Goal: Information Seeking & Learning: Learn about a topic

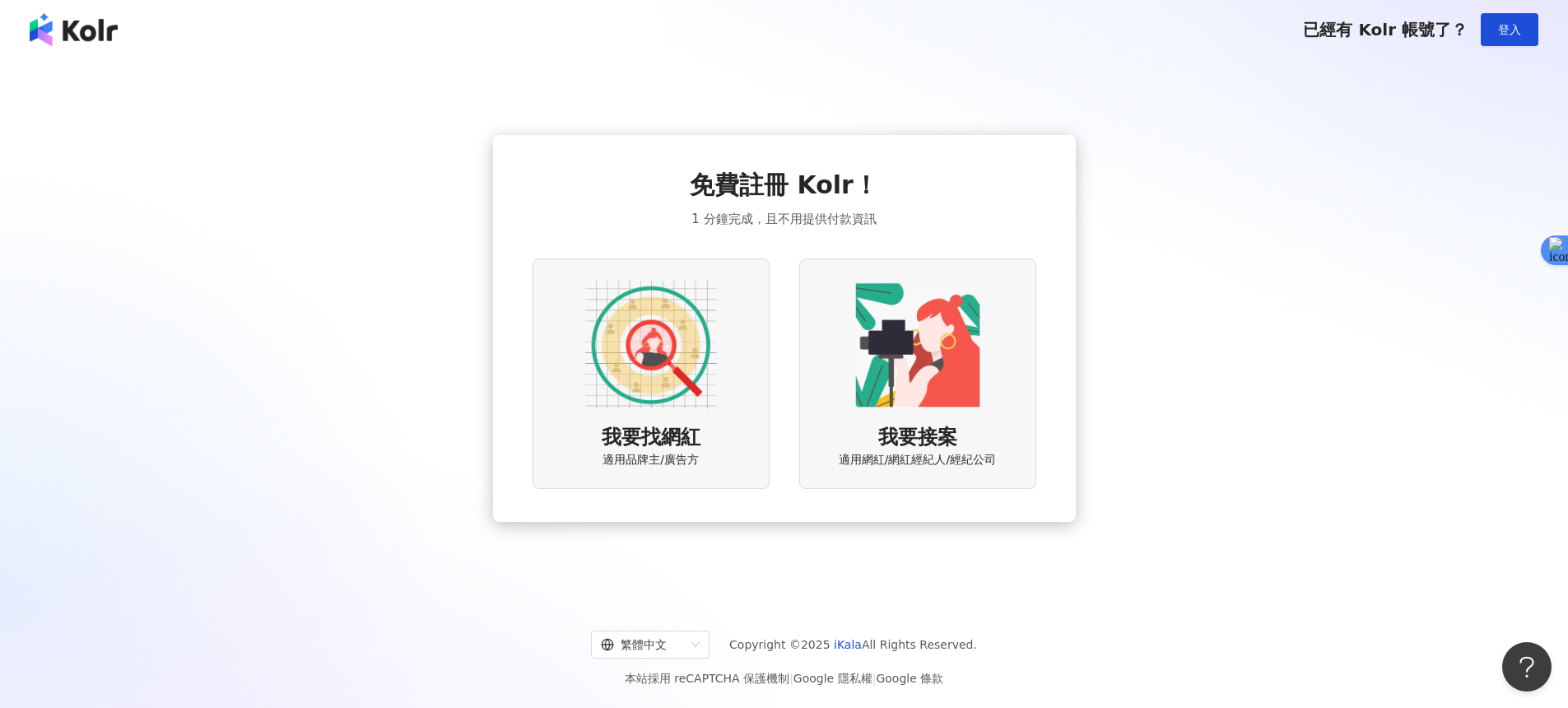
click at [648, 340] on img at bounding box center [651, 345] width 132 height 132
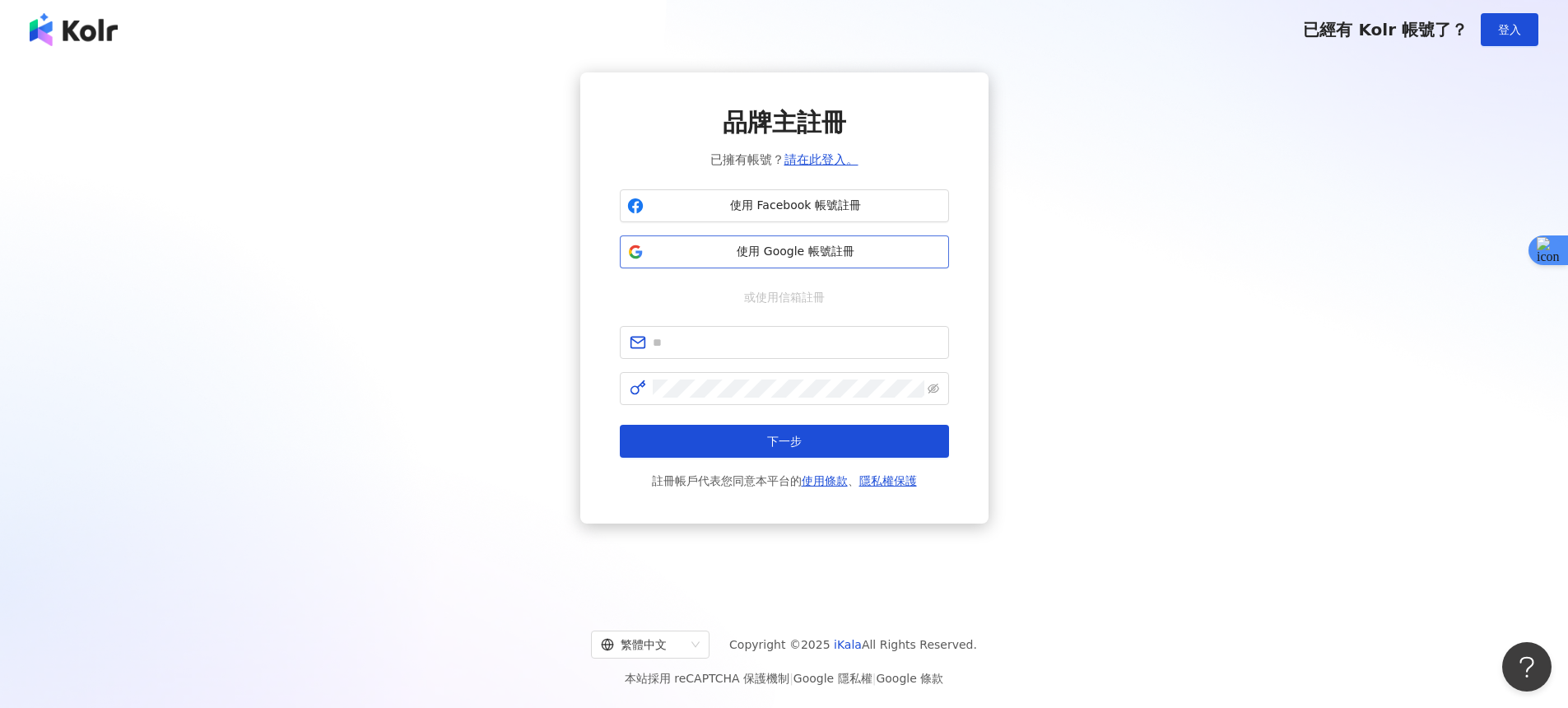
click at [799, 257] on span "使用 Google 帳號註冊" at bounding box center [796, 252] width 291 height 17
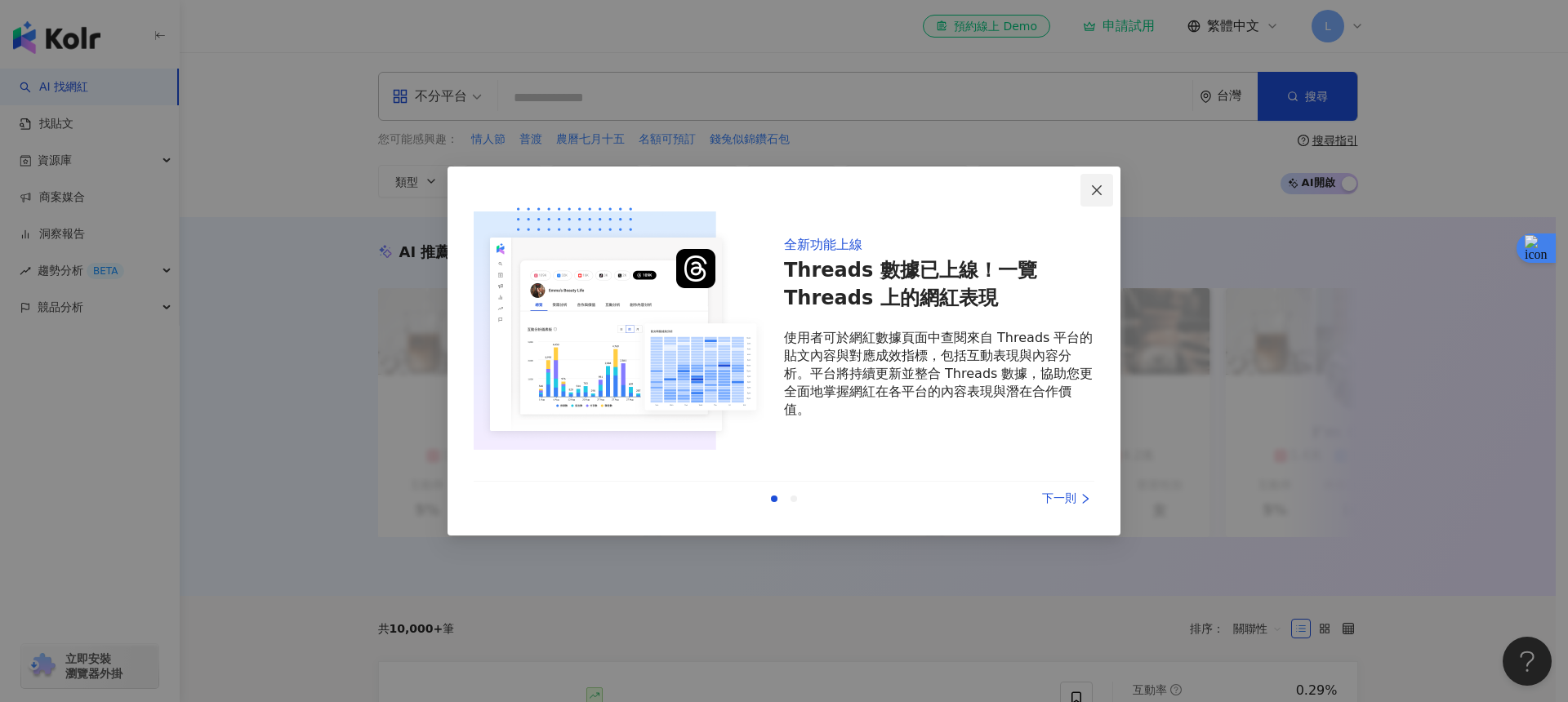
click at [1094, 182] on button "Close" at bounding box center [1097, 191] width 33 height 33
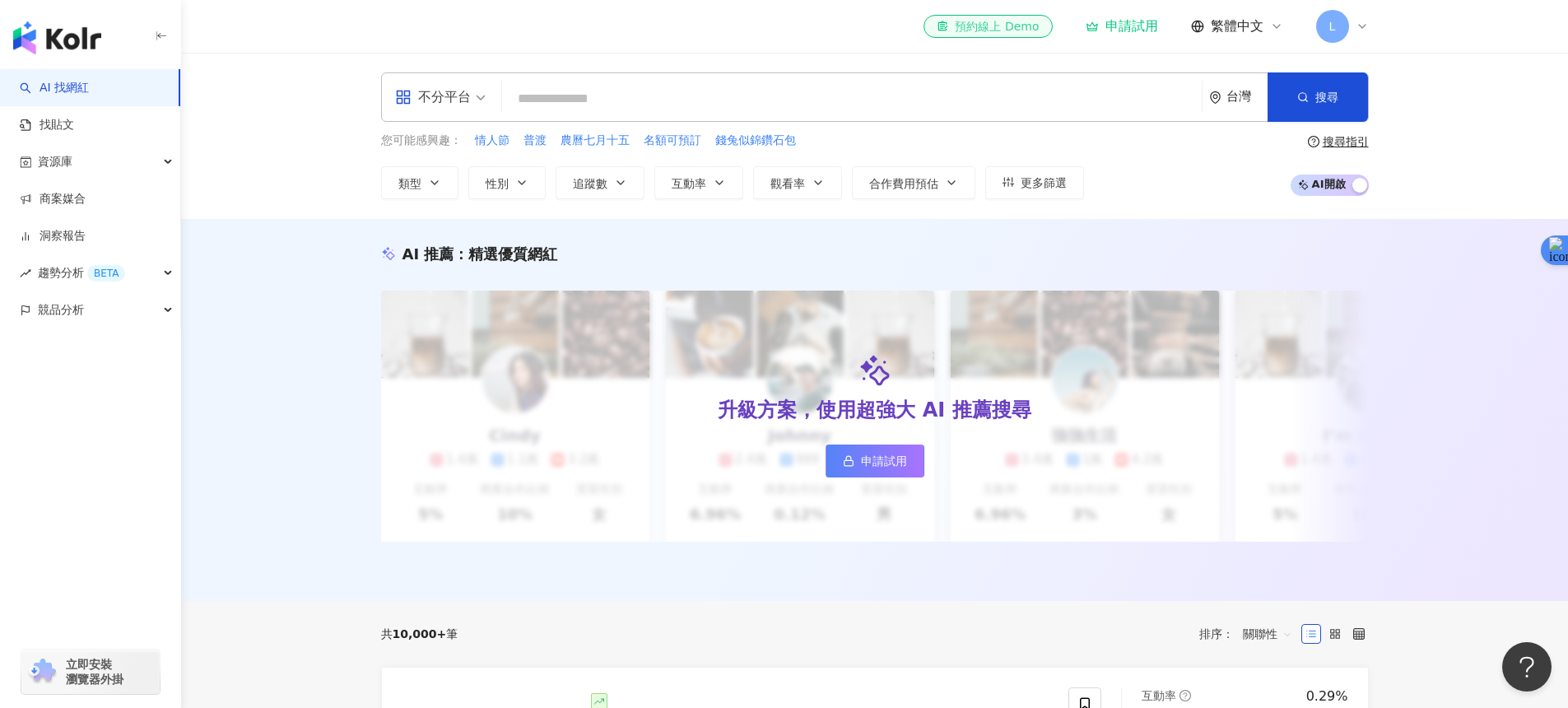
click at [999, 19] on div "el-icon-cs 預約線上 Demo" at bounding box center [988, 27] width 102 height 17
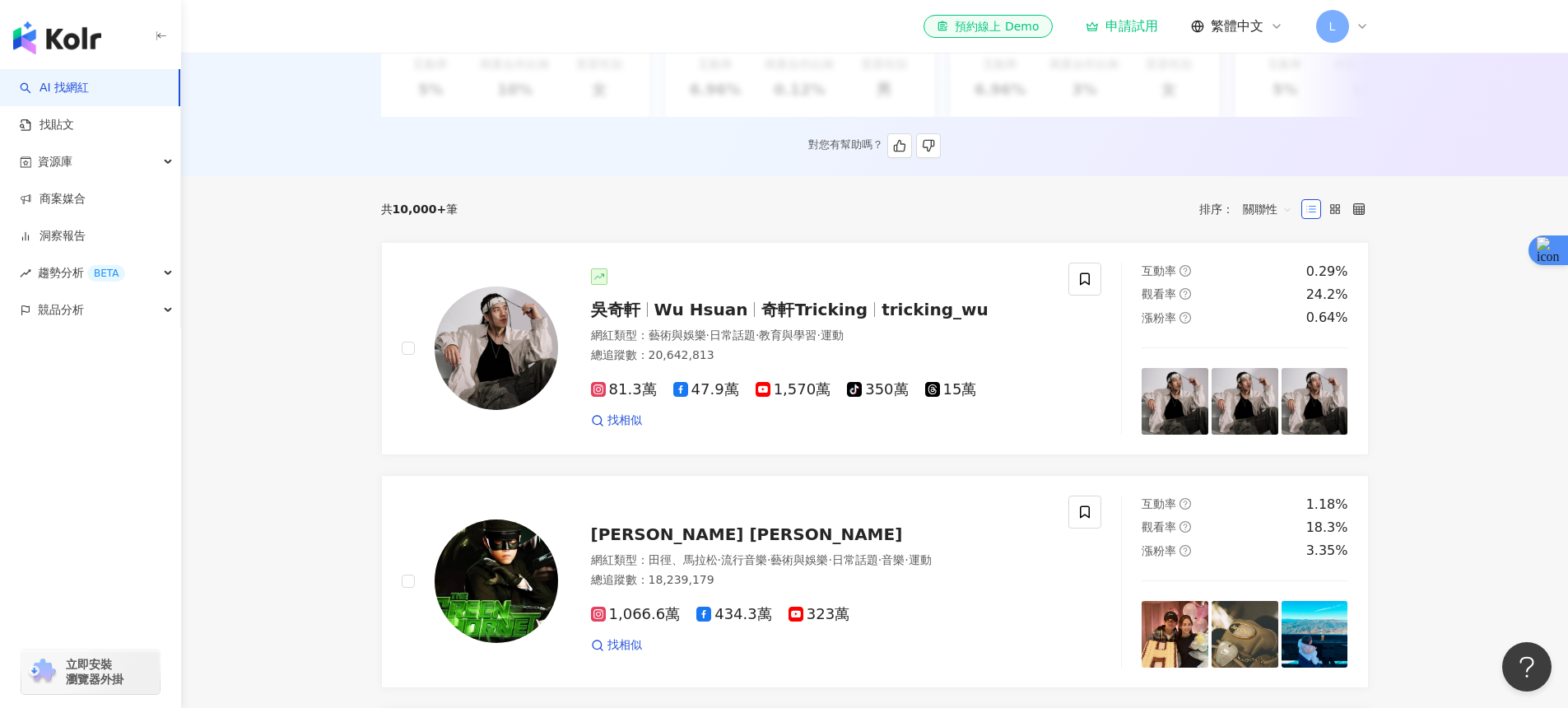
scroll to position [505, 0]
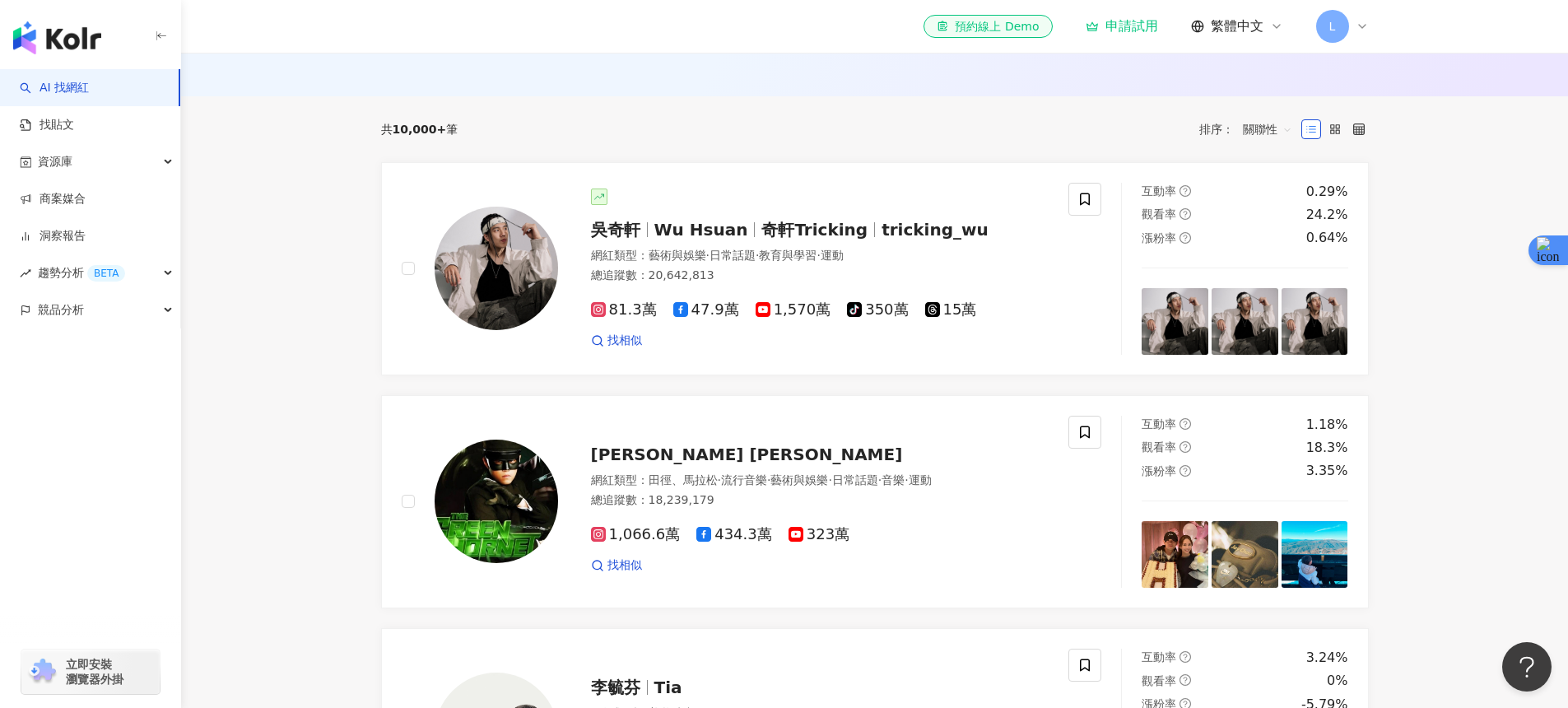
click at [1110, 28] on div "申請試用" at bounding box center [1122, 27] width 72 height 17
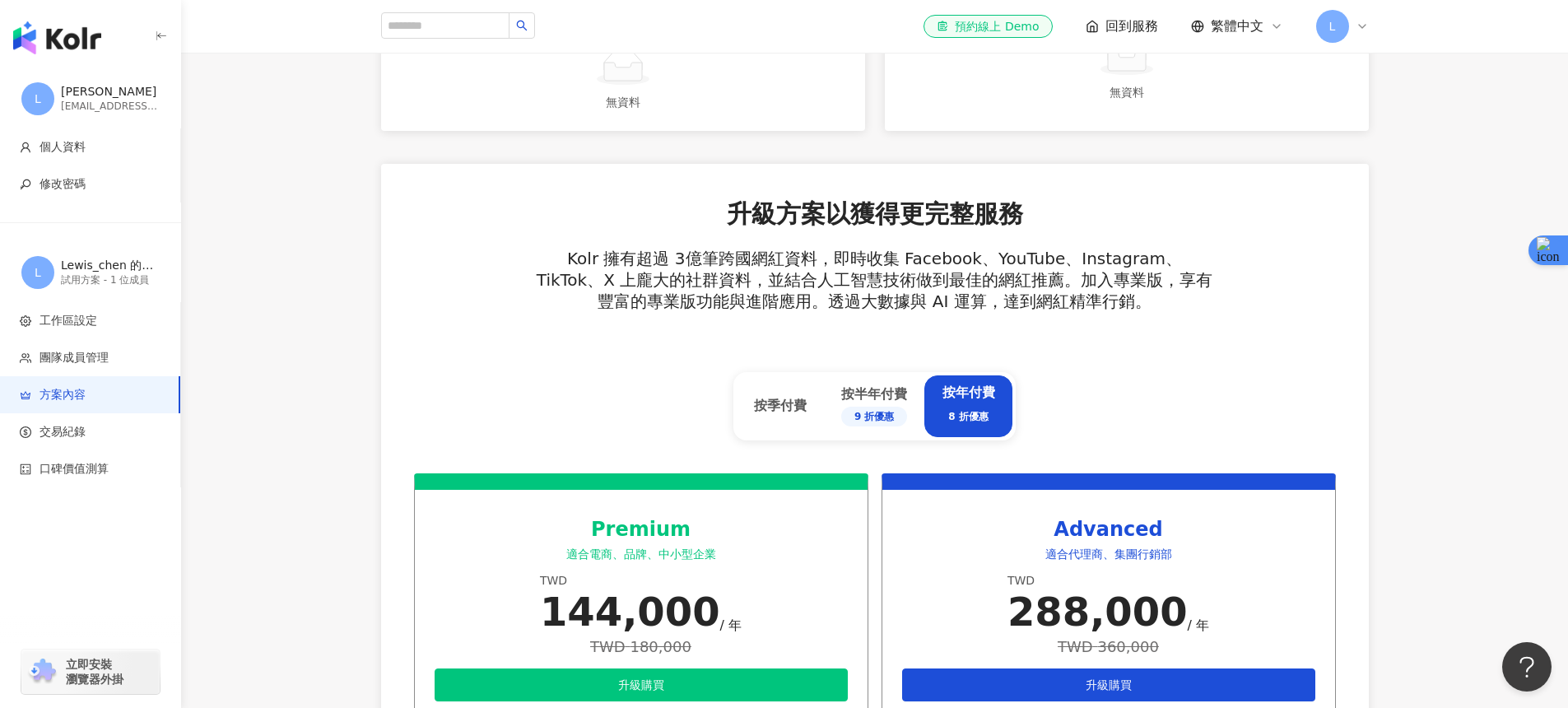
scroll to position [511, 0]
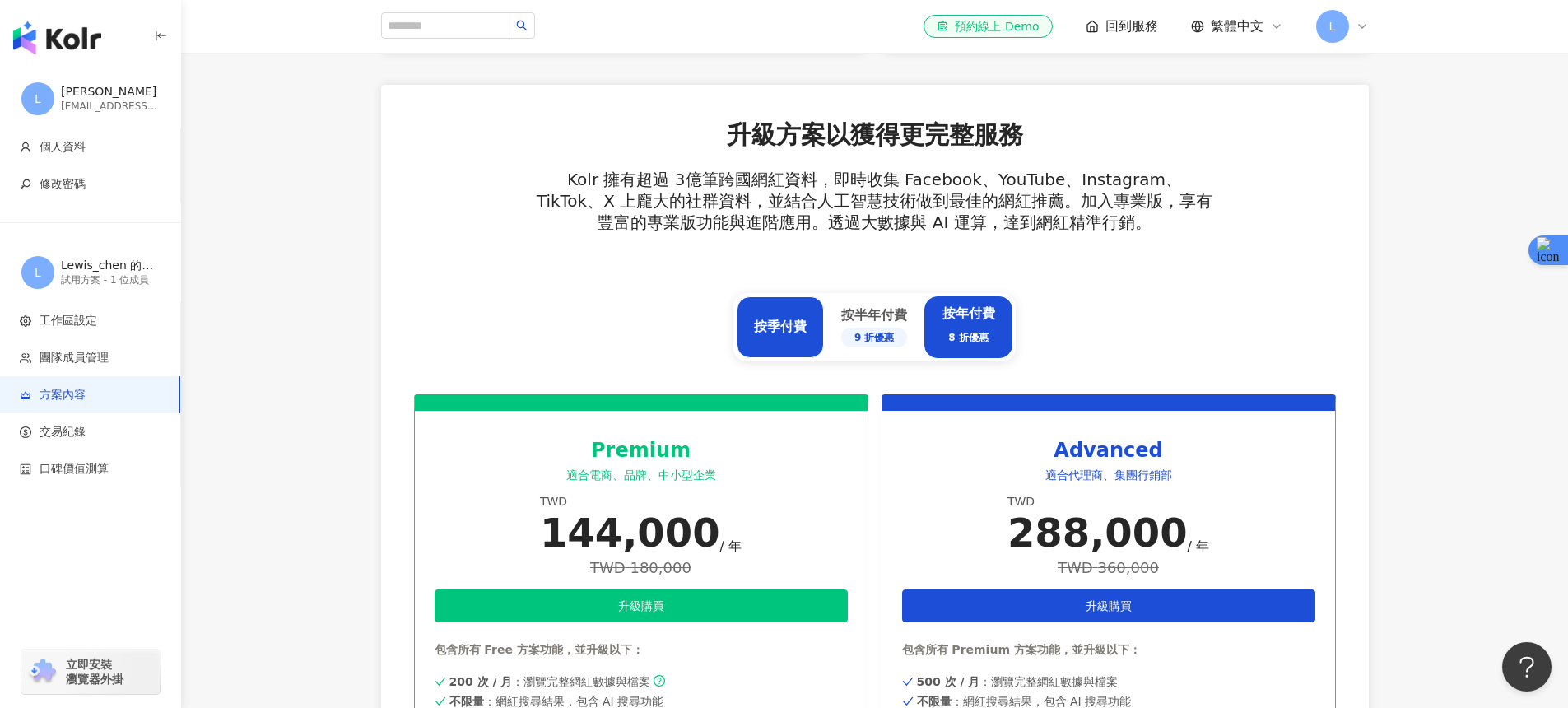
click at [765, 321] on div "按季付費" at bounding box center [779, 327] width 52 height 18
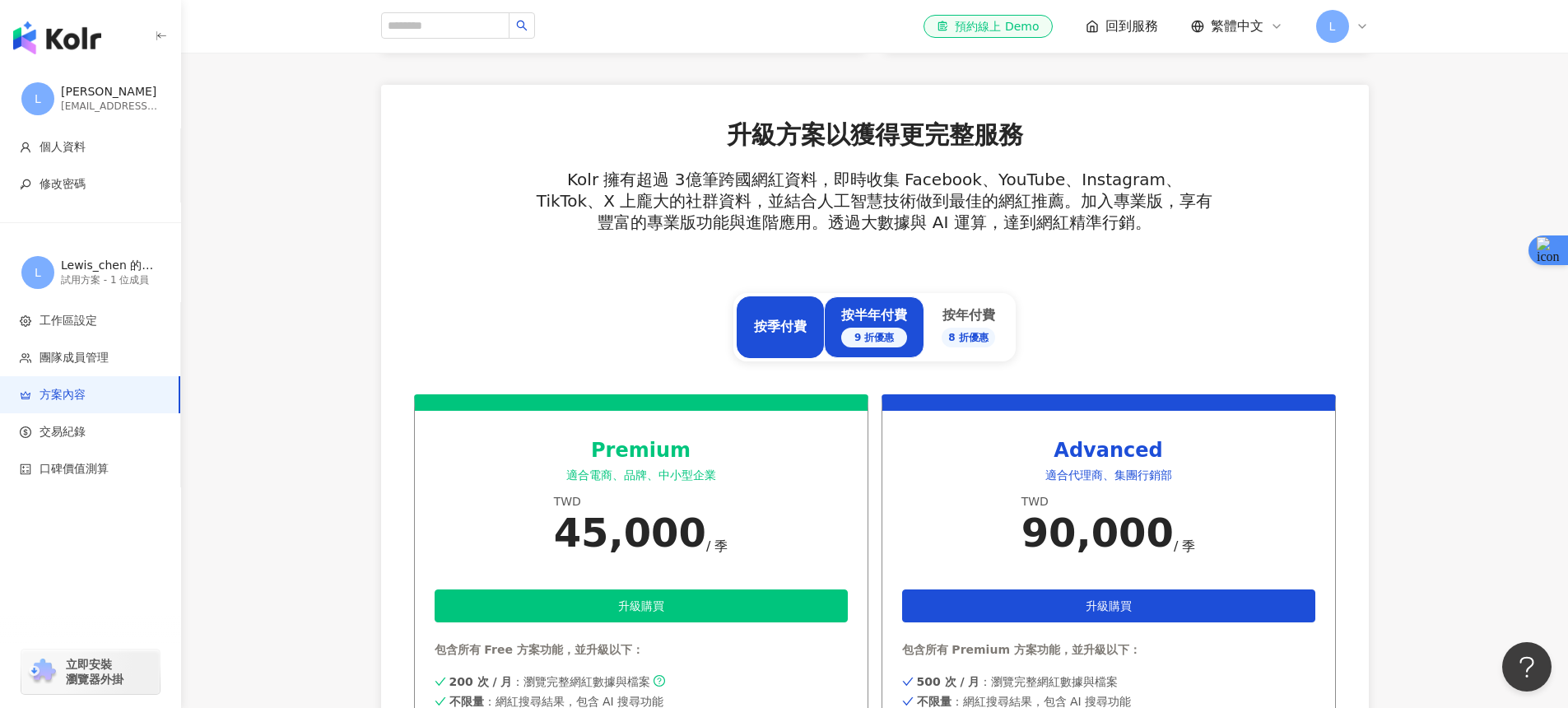
click at [868, 304] on div "按半年付費 9 折優惠" at bounding box center [874, 327] width 101 height 62
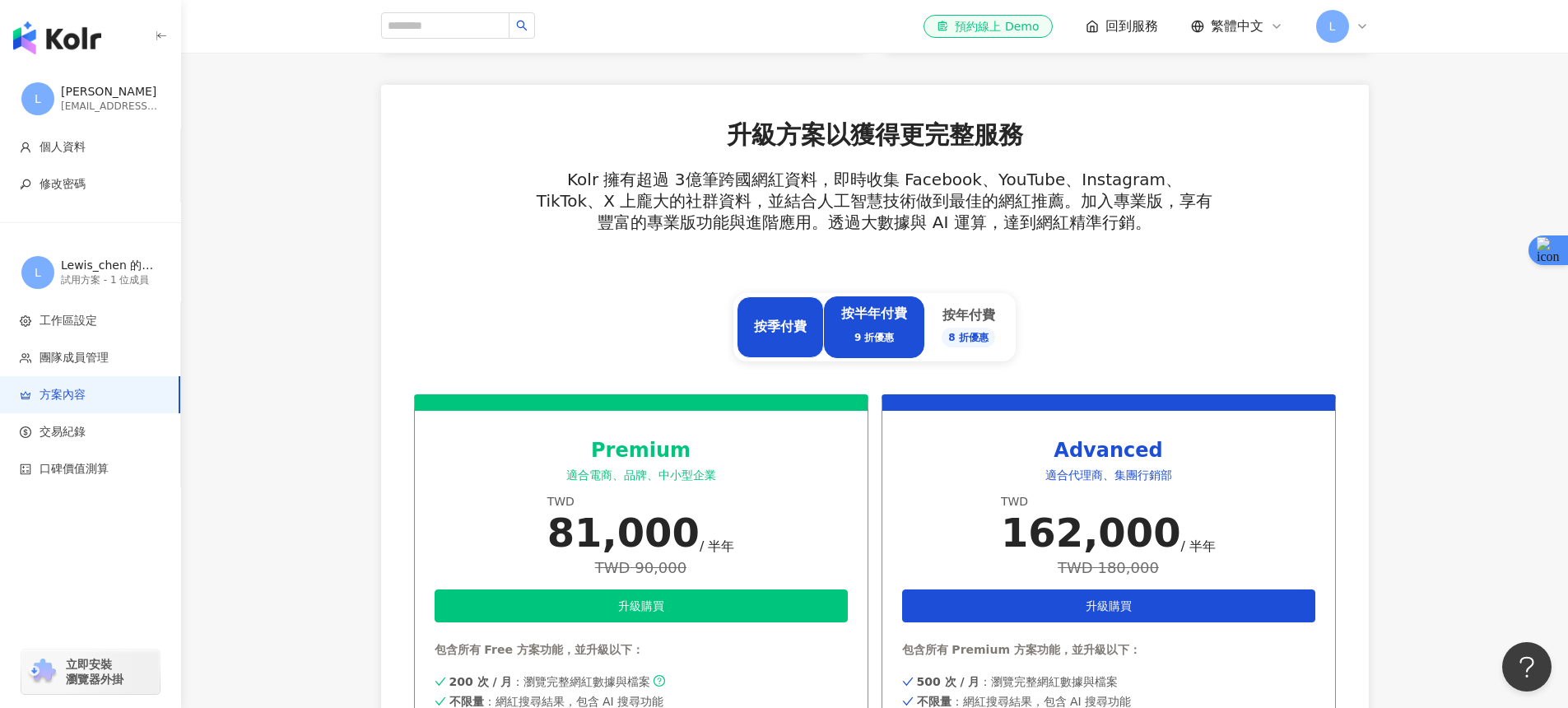
click at [779, 306] on div "按季付費" at bounding box center [780, 327] width 87 height 62
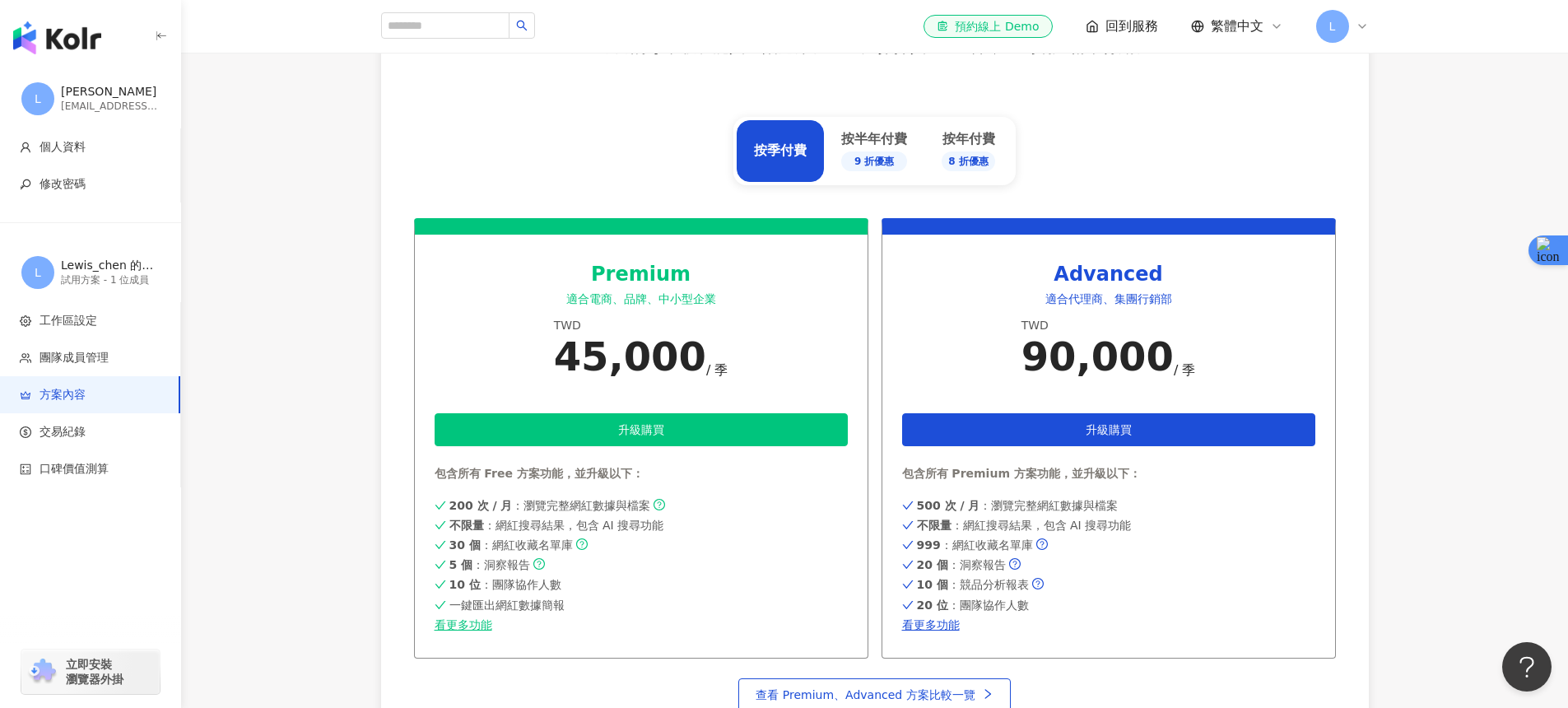
scroll to position [697, 0]
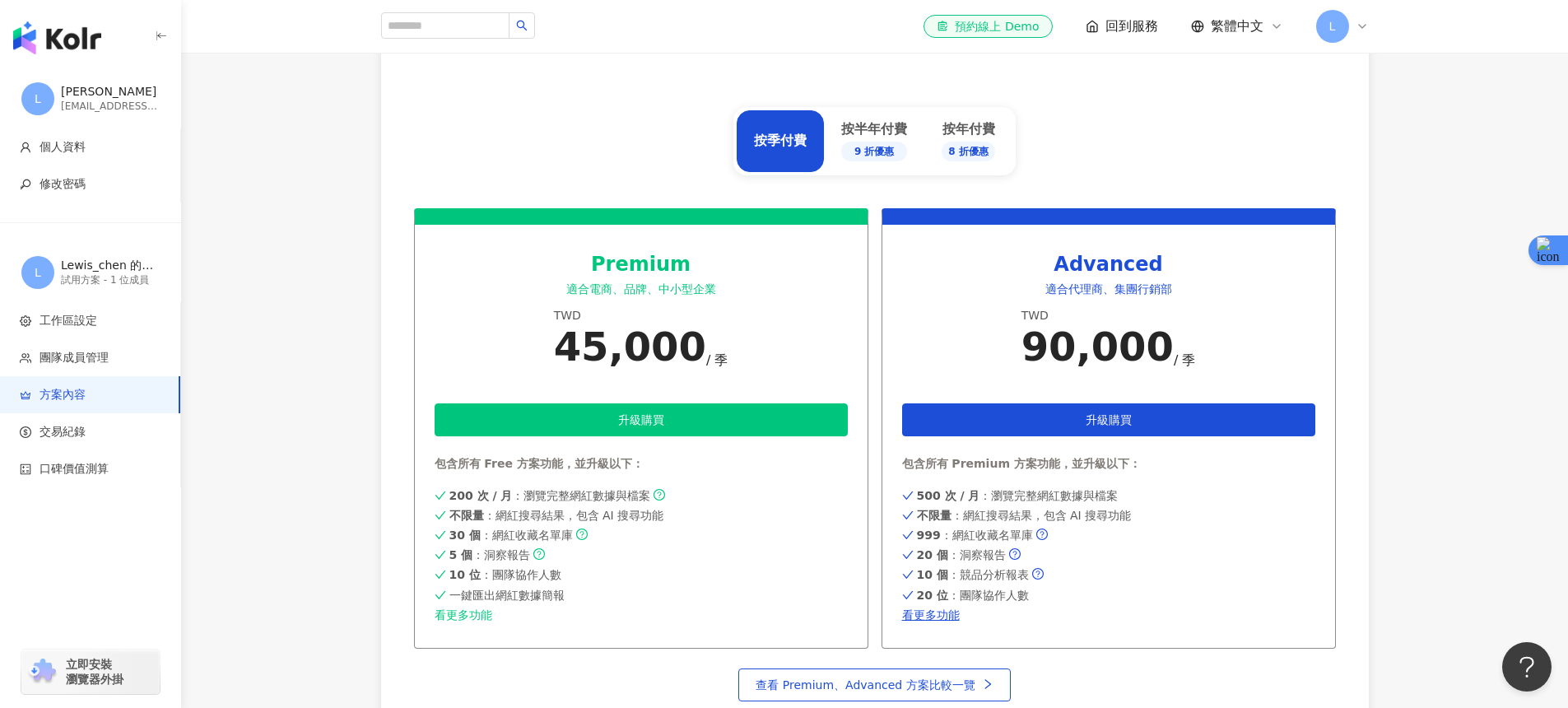
click at [475, 616] on link "看更多功能" at bounding box center [641, 615] width 413 height 13
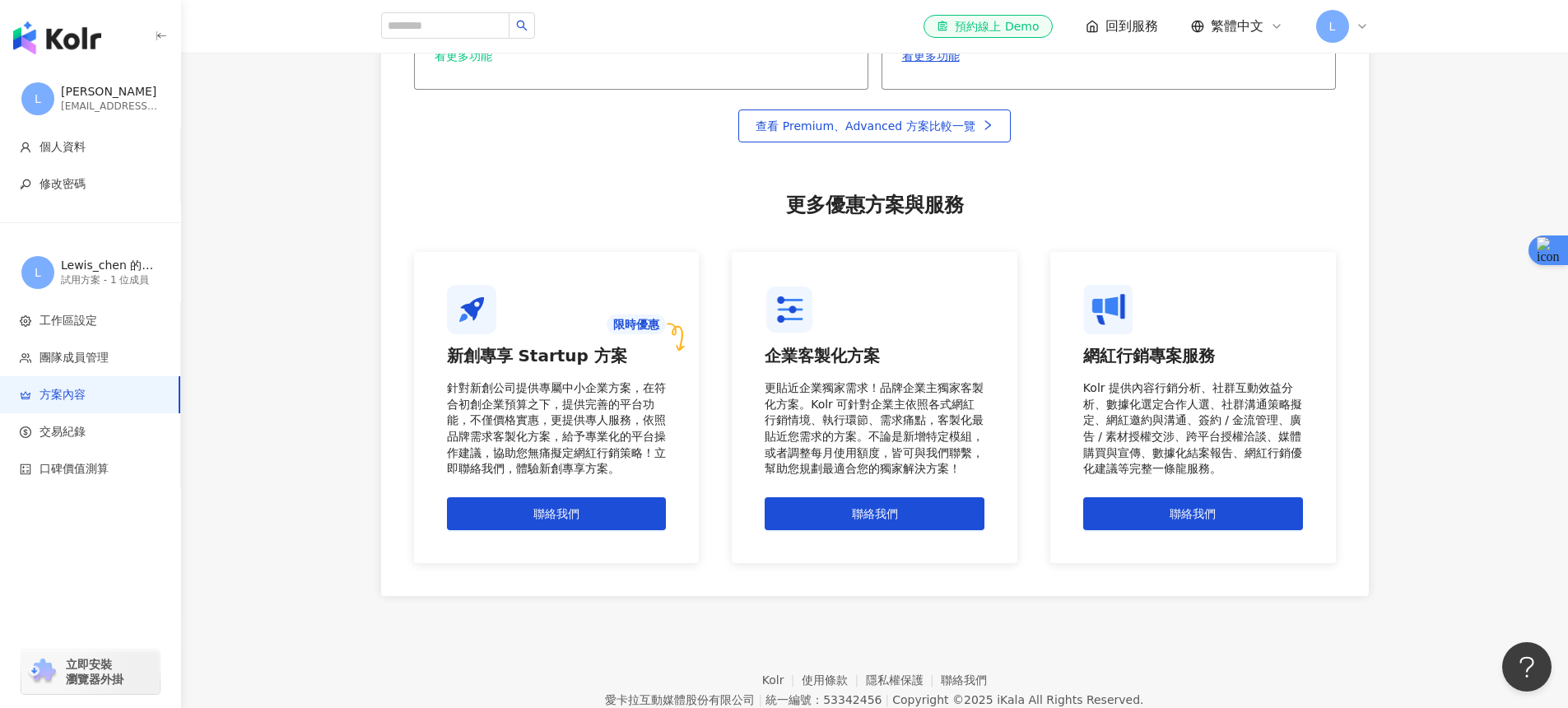
scroll to position [1259, 0]
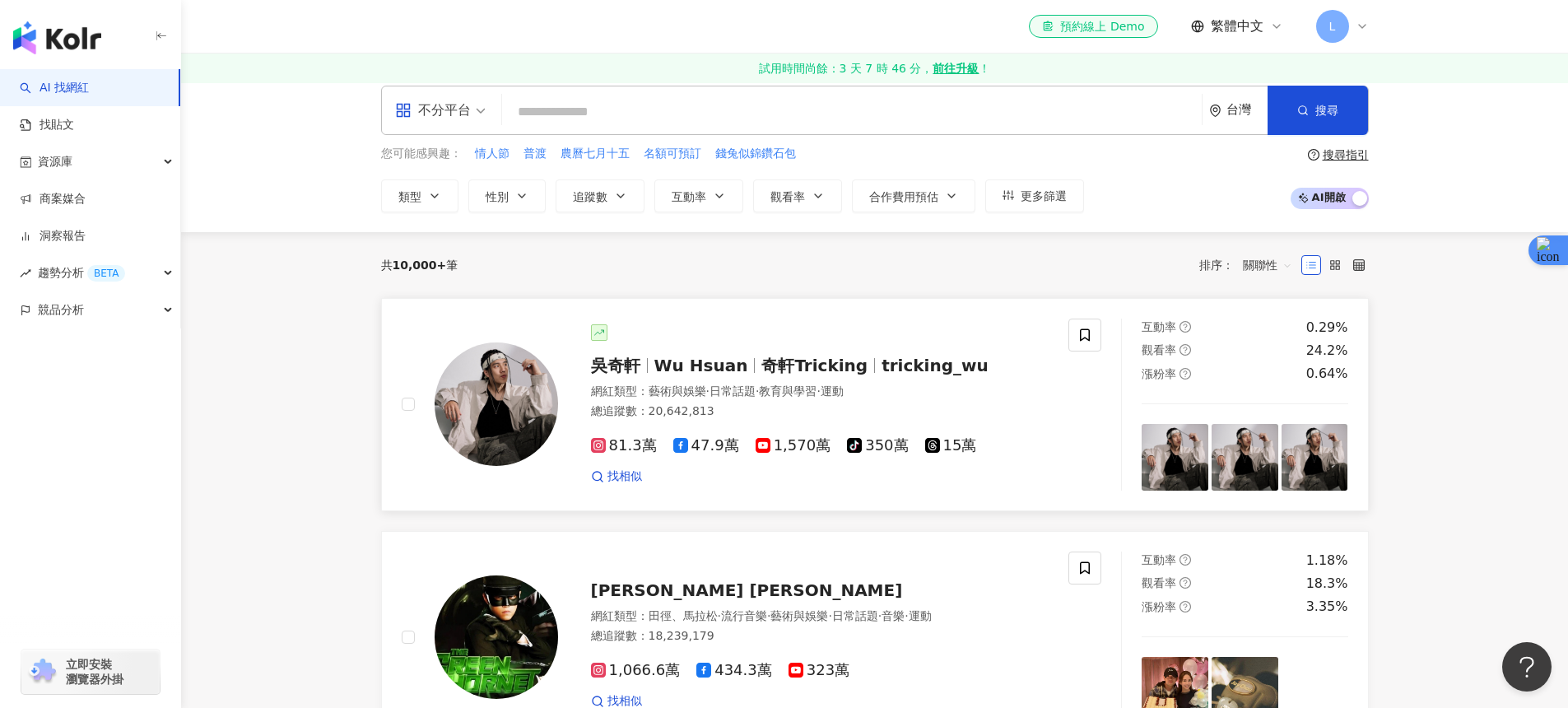
scroll to position [18, 0]
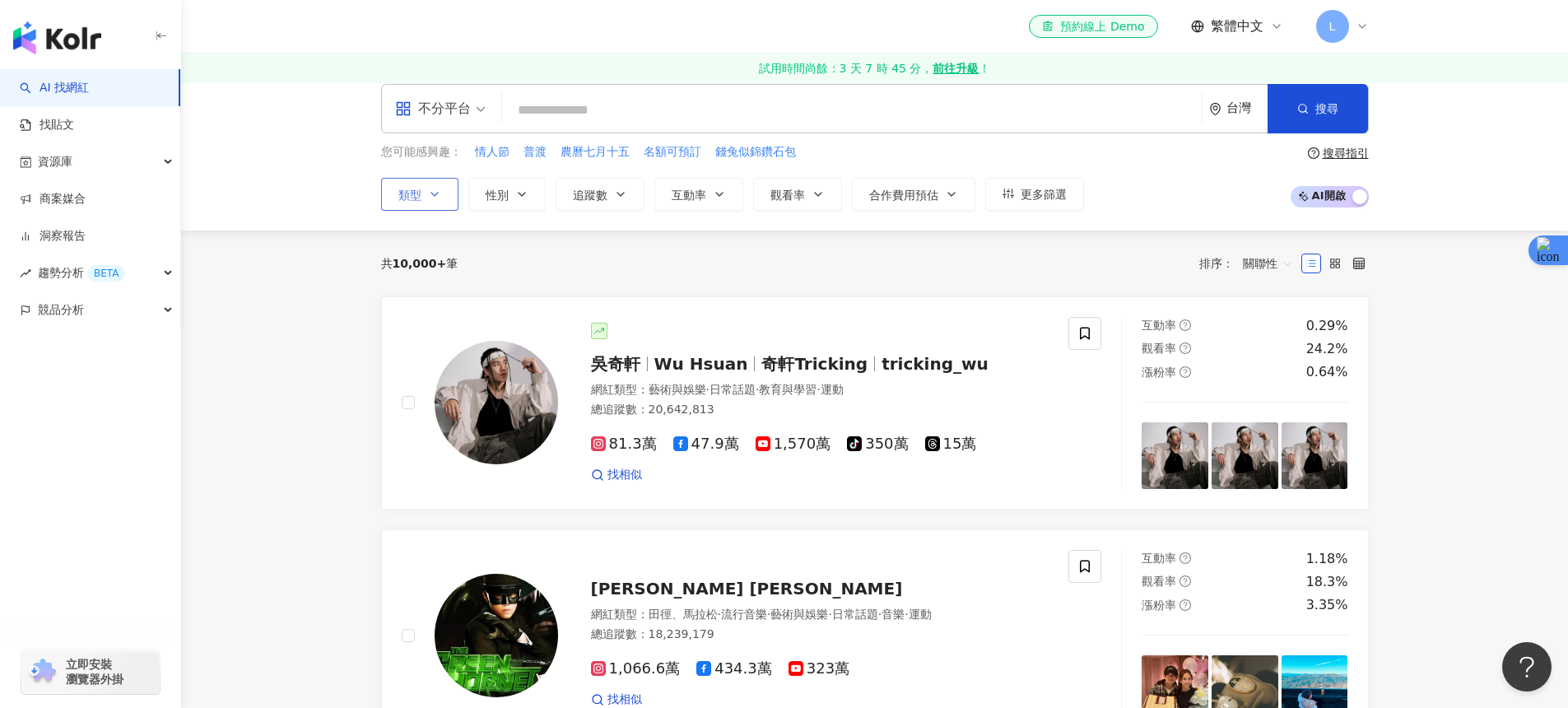
click at [434, 197] on icon "button" at bounding box center [435, 194] width 13 height 13
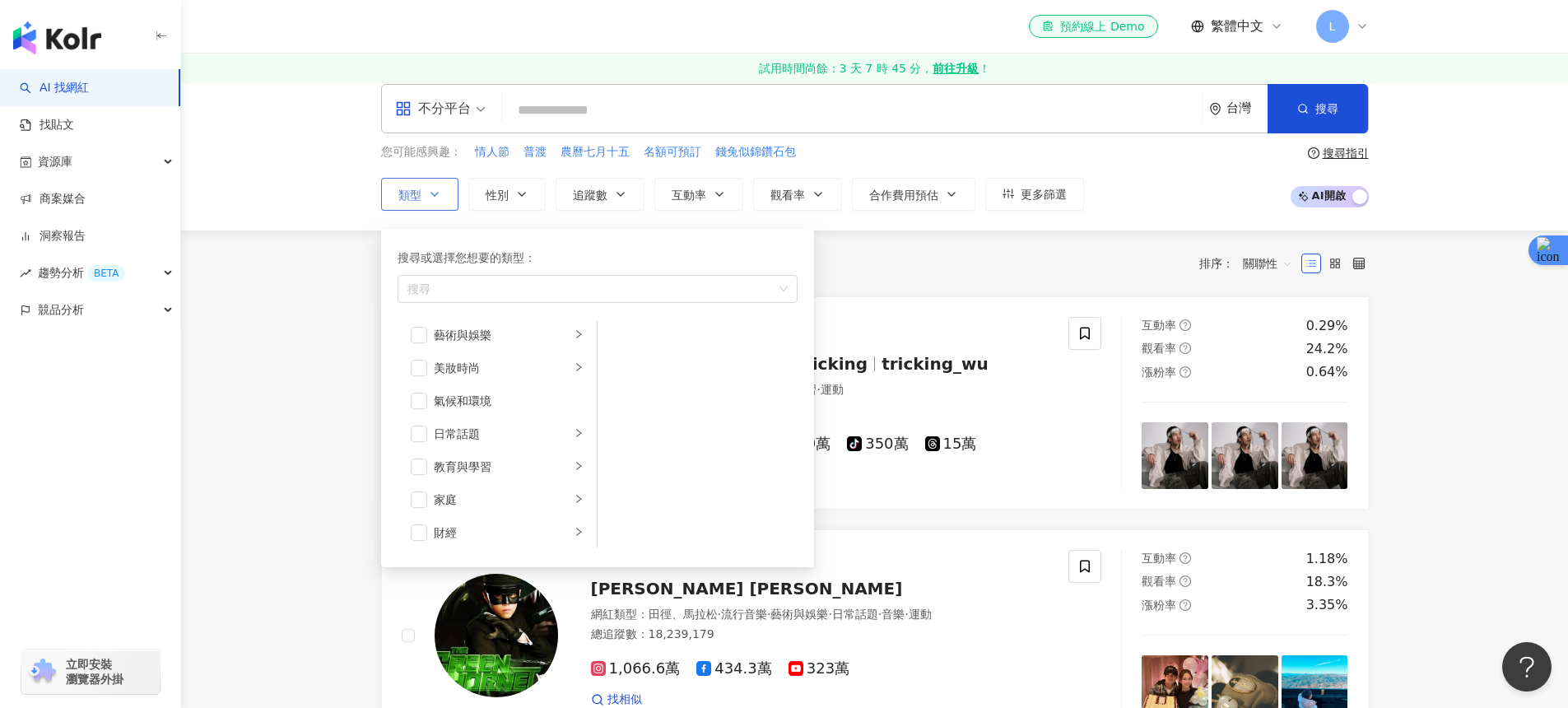
scroll to position [0, 0]
click at [550, 341] on div "藝術與娛樂" at bounding box center [502, 341] width 137 height 18
click at [559, 372] on li "美妝時尚" at bounding box center [496, 374] width 192 height 33
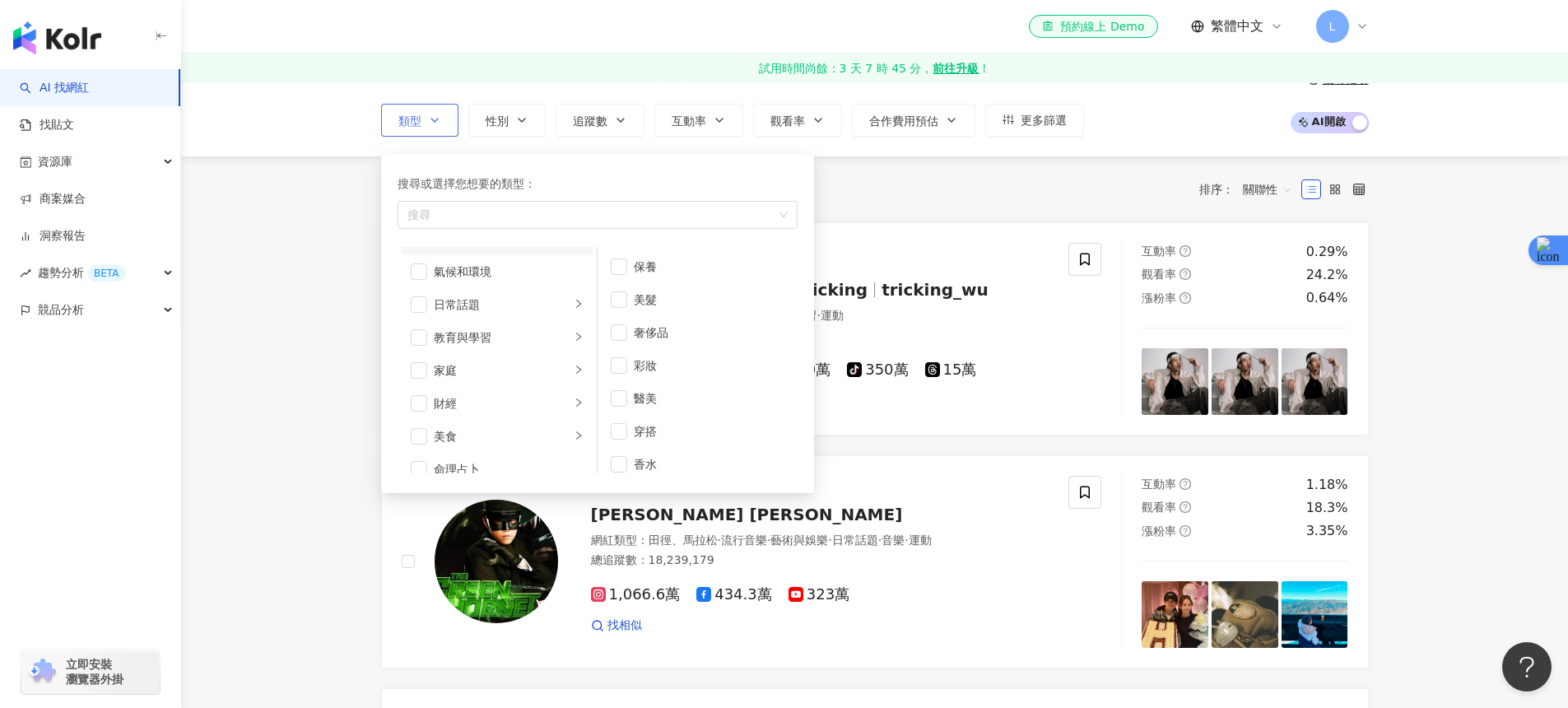
scroll to position [93, 0]
click at [532, 406] on div "美食" at bounding box center [502, 404] width 137 height 18
click at [704, 334] on div "甜點" at bounding box center [709, 332] width 151 height 18
click at [894, 228] on link "吳奇軒 Wu Hsuan 奇軒Tricking tricking_wu 網紅類型 ： 藝術與娛樂 · 日常話題 · 教育與學習 · 運動 總追蹤數 ： 20,…" at bounding box center [875, 329] width 988 height 213
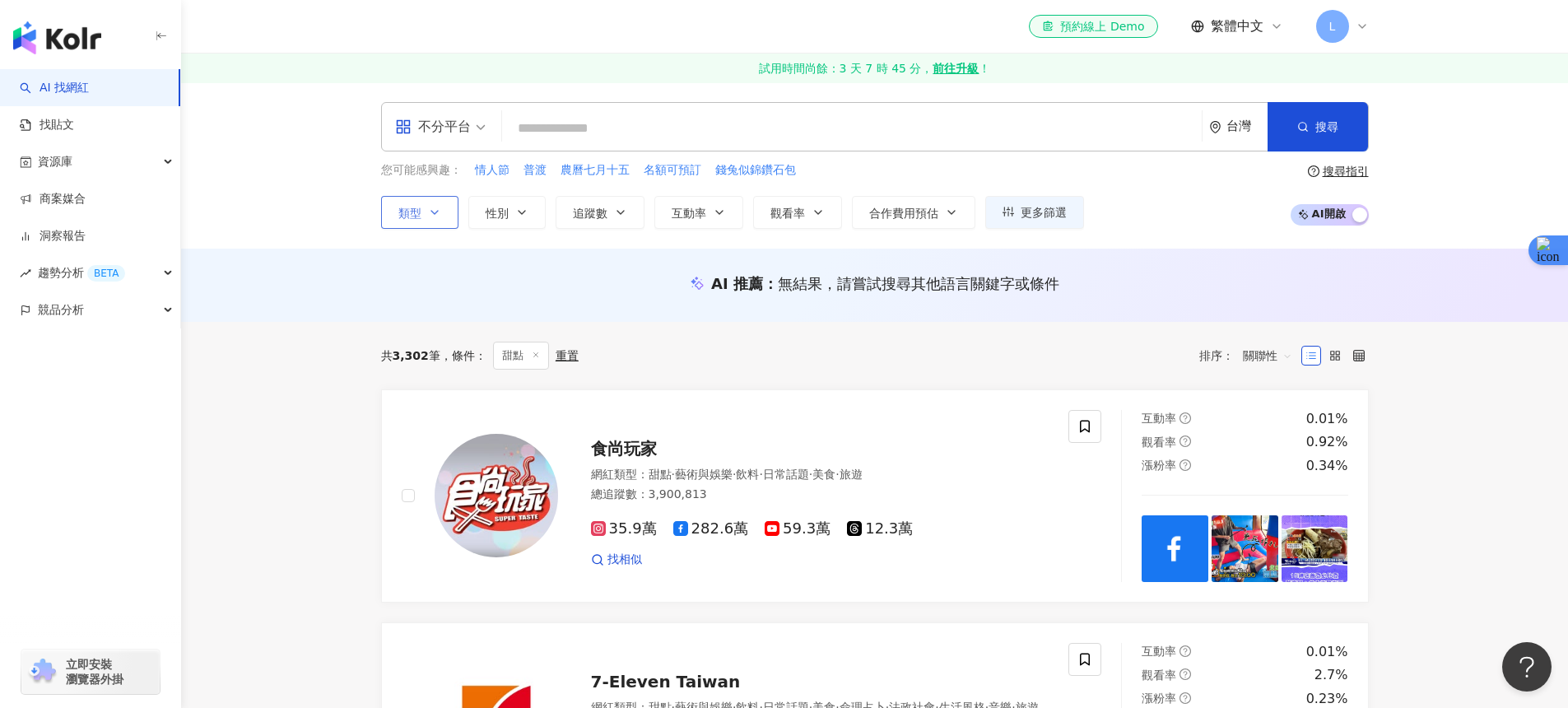
click at [441, 210] on button "類型" at bounding box center [420, 212] width 77 height 33
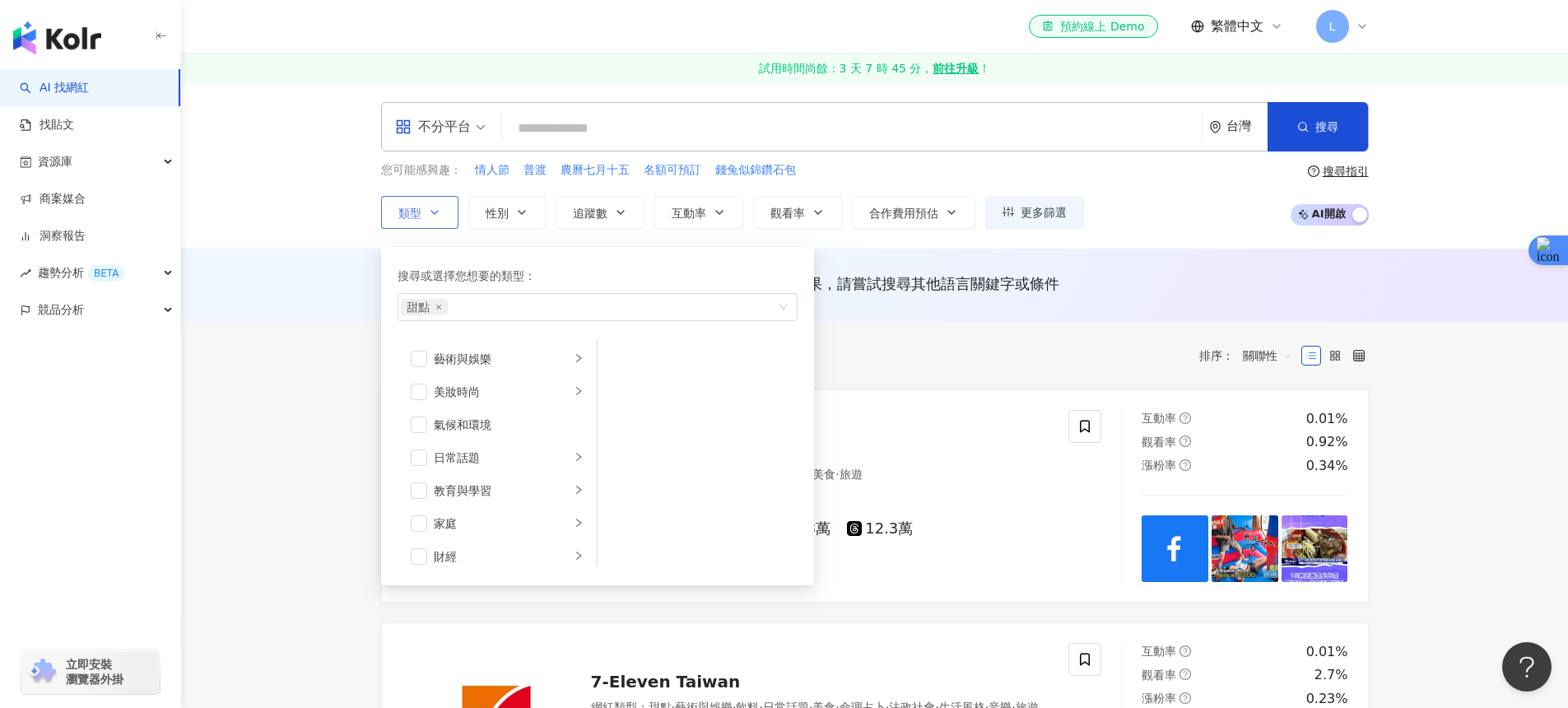
click at [441, 210] on button "類型 搜尋或選擇您想要的類型： 甜點 藝術與娛樂 美妝時尚 氣候和環境 日常話題 教育與學習 家庭 財經 美食 命理占卜 遊戲 法政社會 生活風格 影視娛樂 …" at bounding box center [420, 212] width 77 height 33
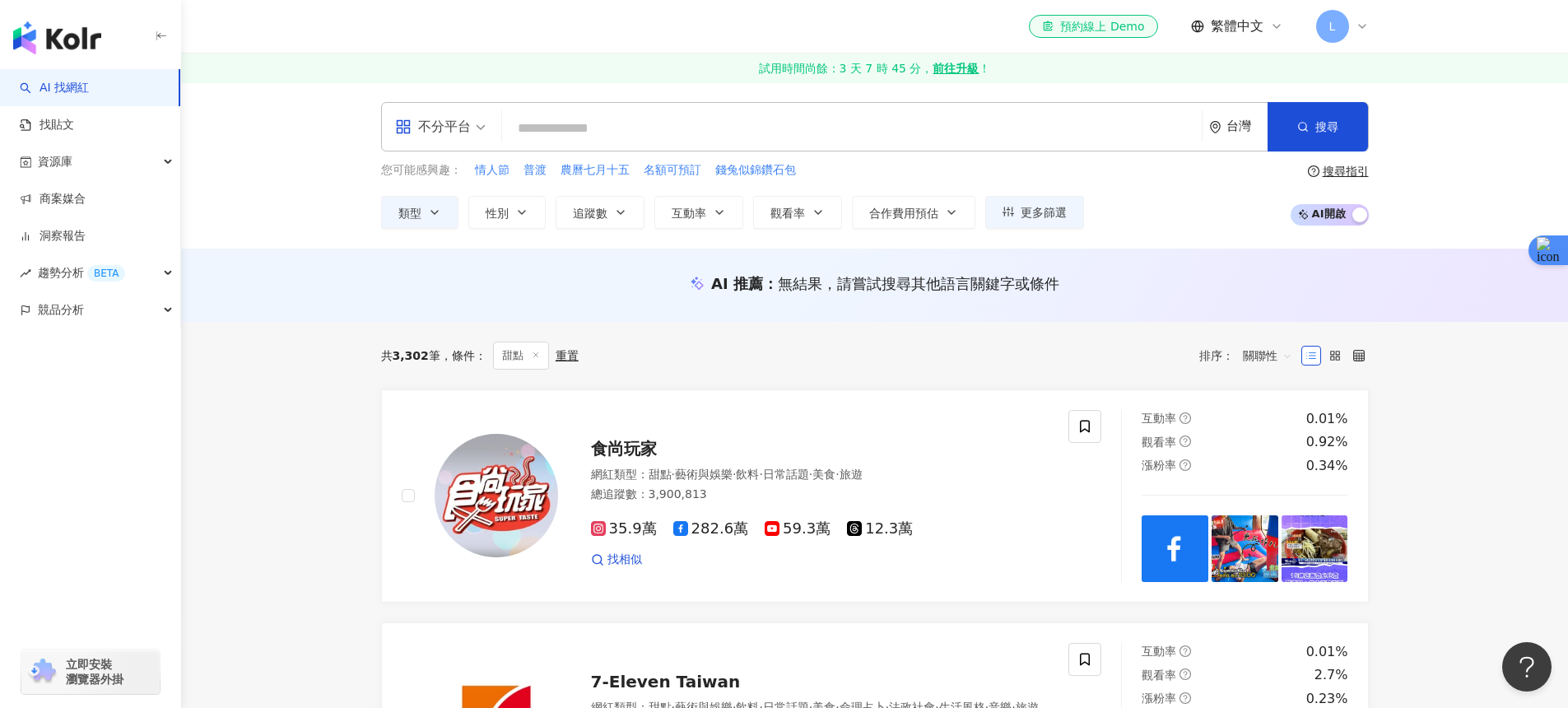
click at [550, 205] on div "類型 性別 追蹤數 互動率 觀看率 合作費用預估 更多篩選" at bounding box center [733, 212] width 703 height 33
click at [535, 210] on button "性別" at bounding box center [506, 212] width 77 height 33
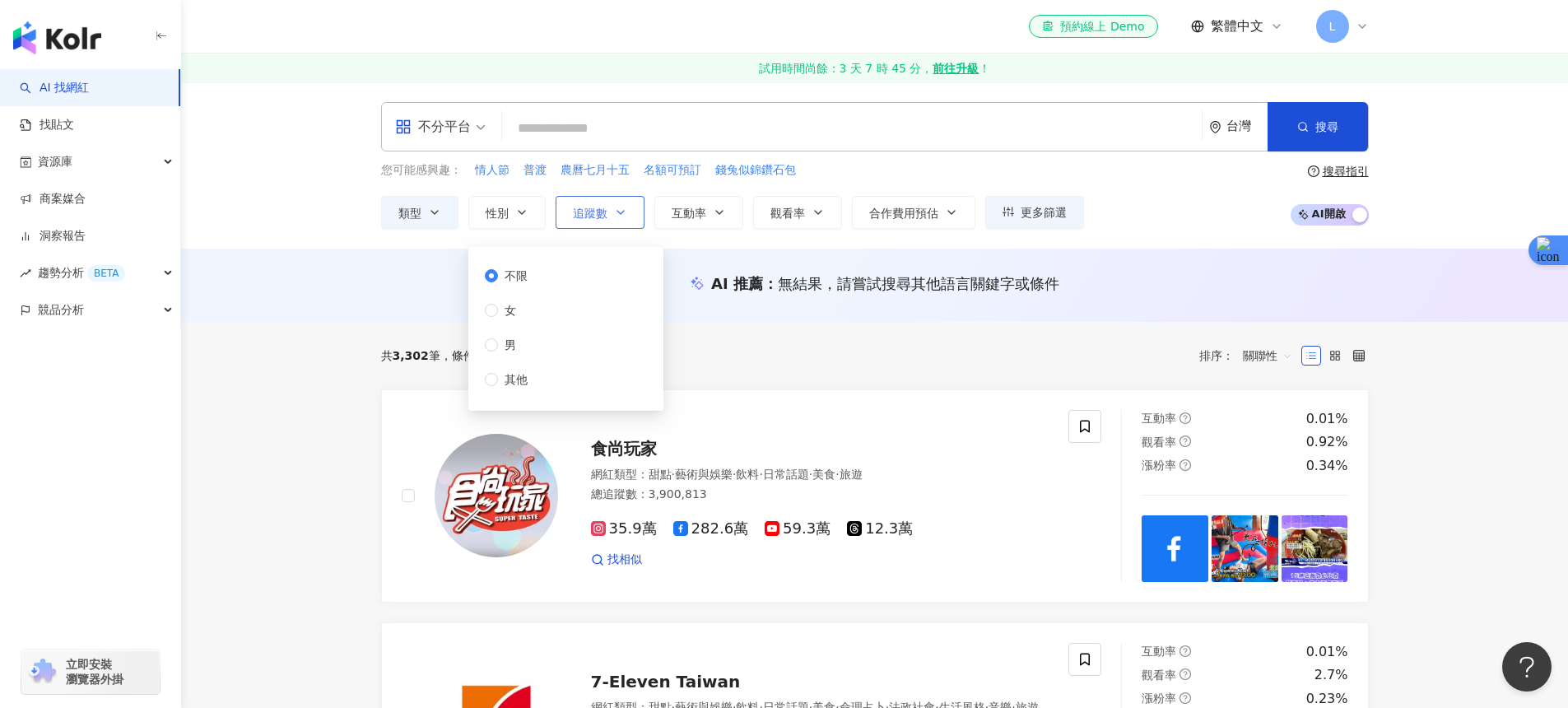
drag, startPoint x: 535, startPoint y: 210, endPoint x: 593, endPoint y: 208, distance: 58.0
click at [535, 210] on button "性別" at bounding box center [506, 212] width 77 height 33
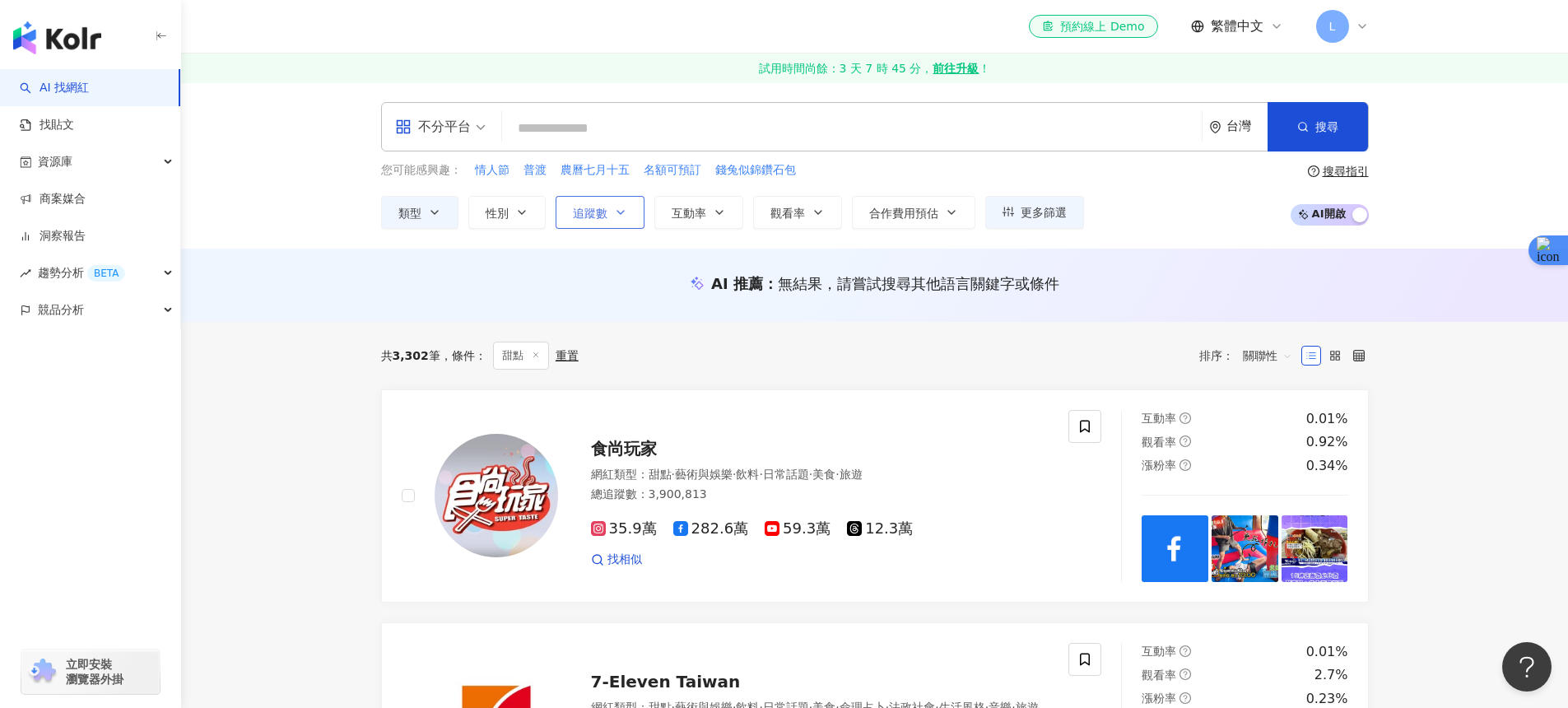
click at [604, 207] on span "追蹤數" at bounding box center [590, 213] width 35 height 13
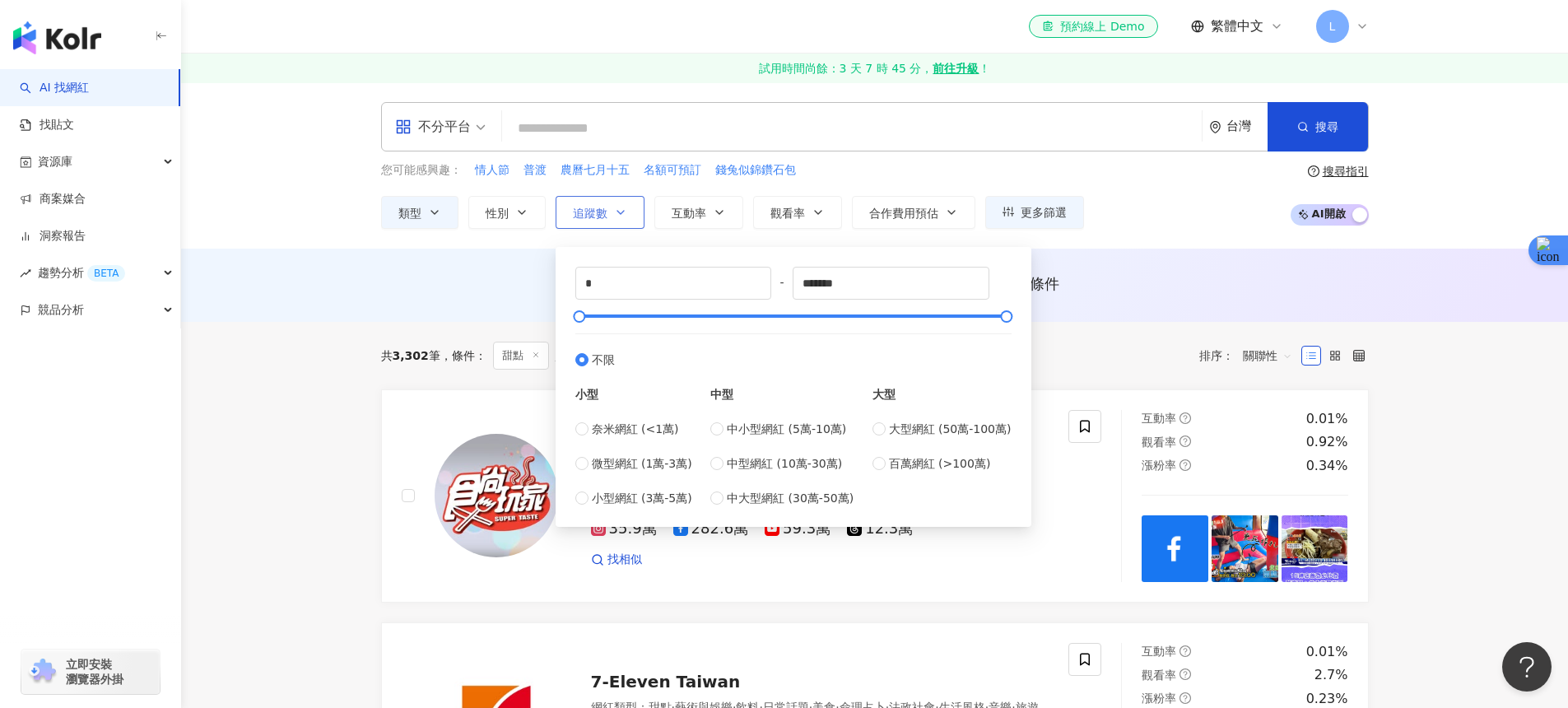
click at [604, 207] on span "追蹤數" at bounding box center [590, 213] width 35 height 13
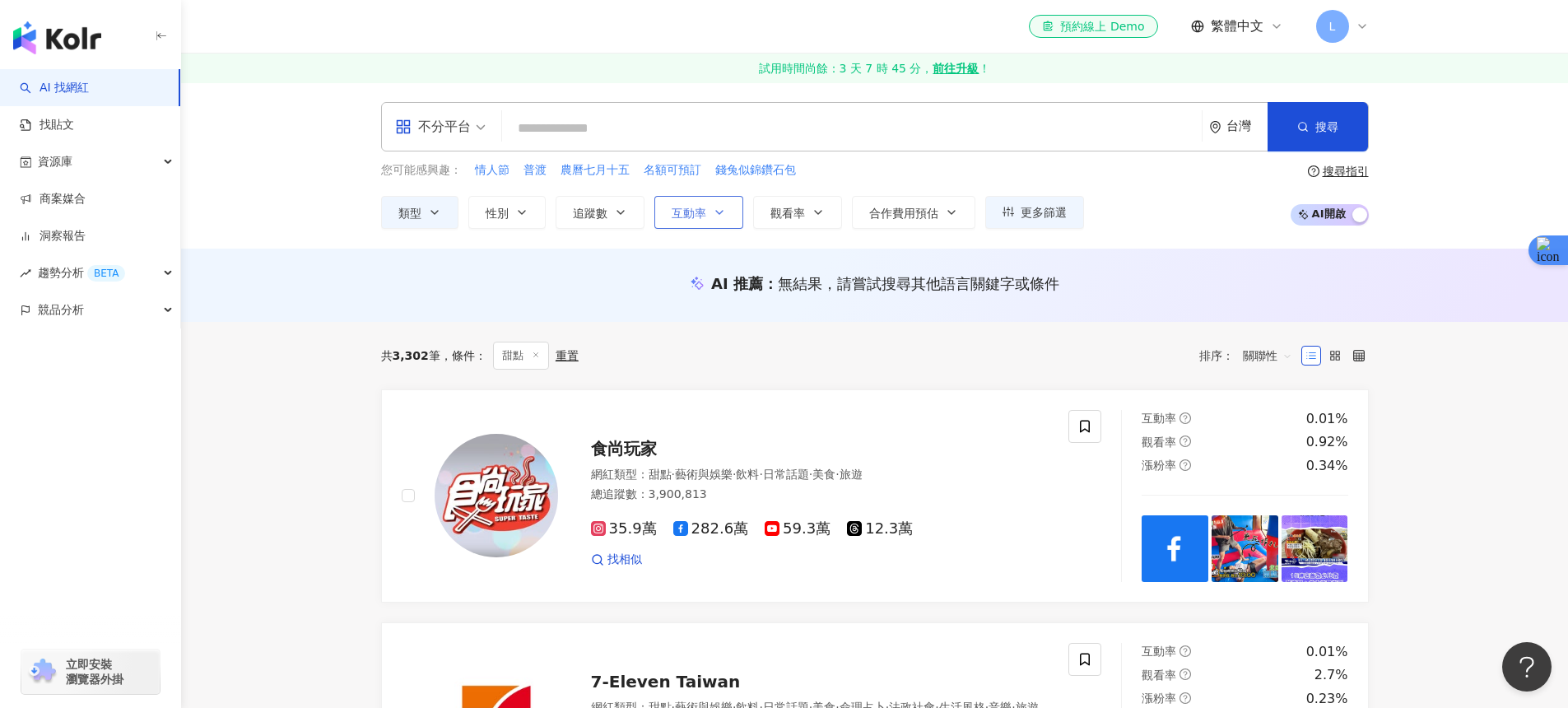
click at [726, 210] on button "互動率" at bounding box center [699, 212] width 89 height 33
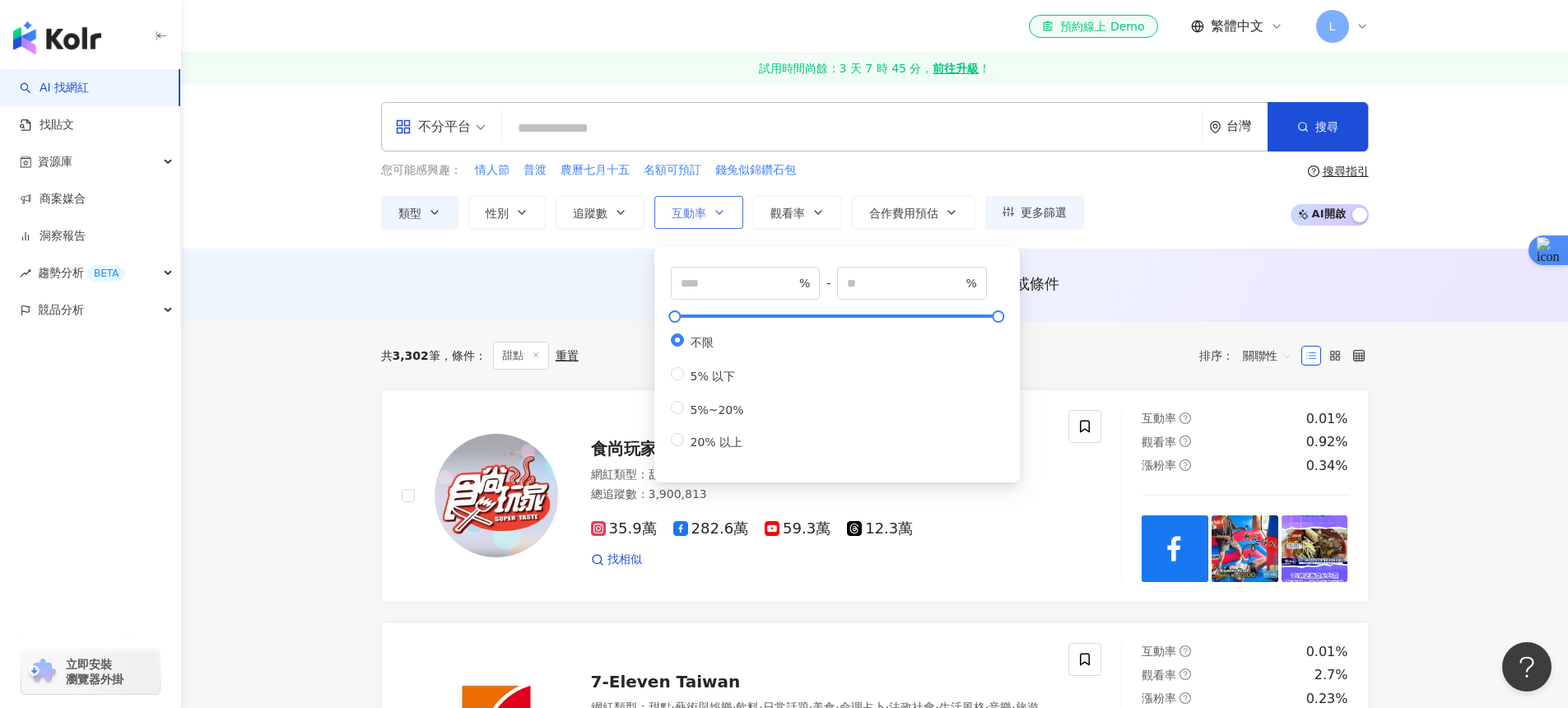
click at [726, 210] on button "互動率" at bounding box center [699, 212] width 89 height 33
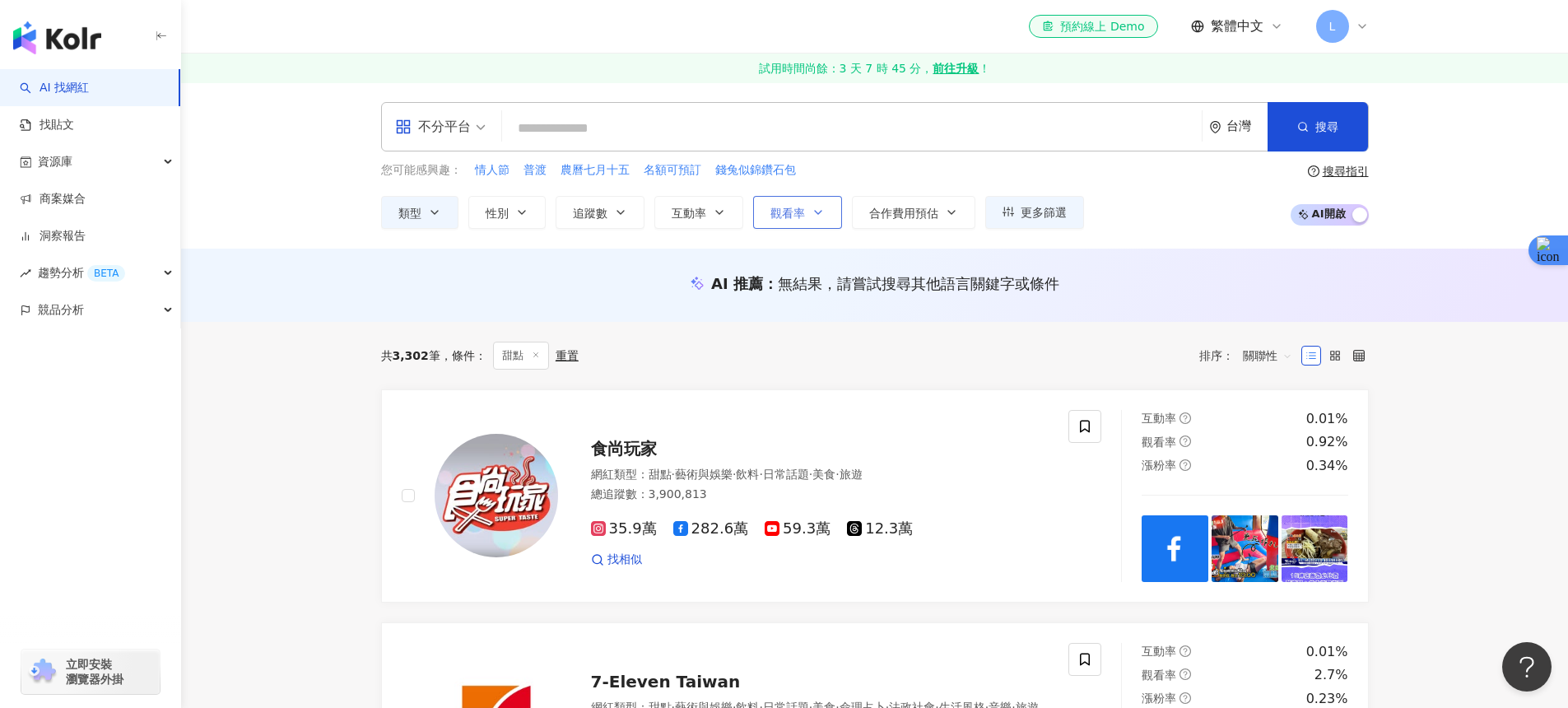
click at [804, 216] on span "觀看率" at bounding box center [788, 213] width 35 height 13
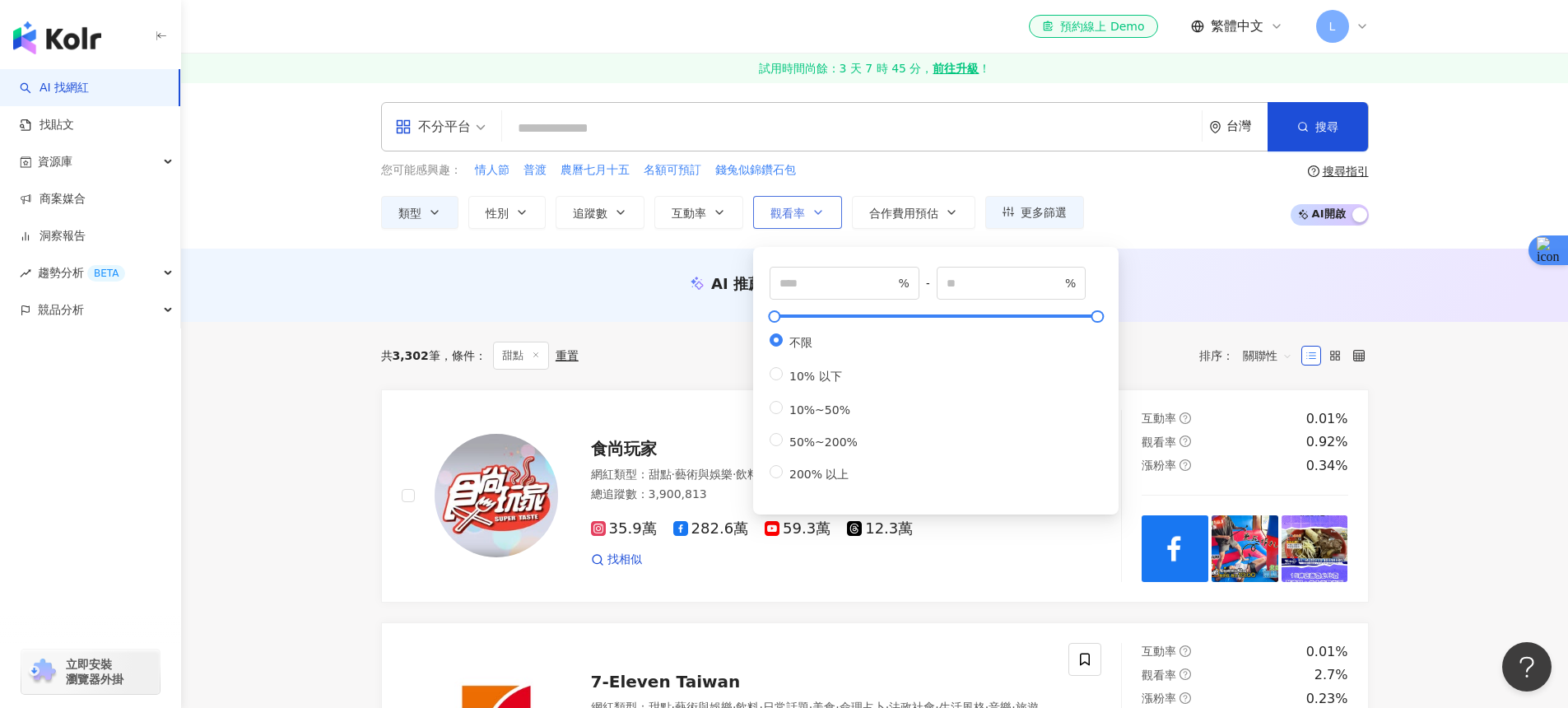
click at [804, 216] on button "觀看率" at bounding box center [797, 212] width 89 height 33
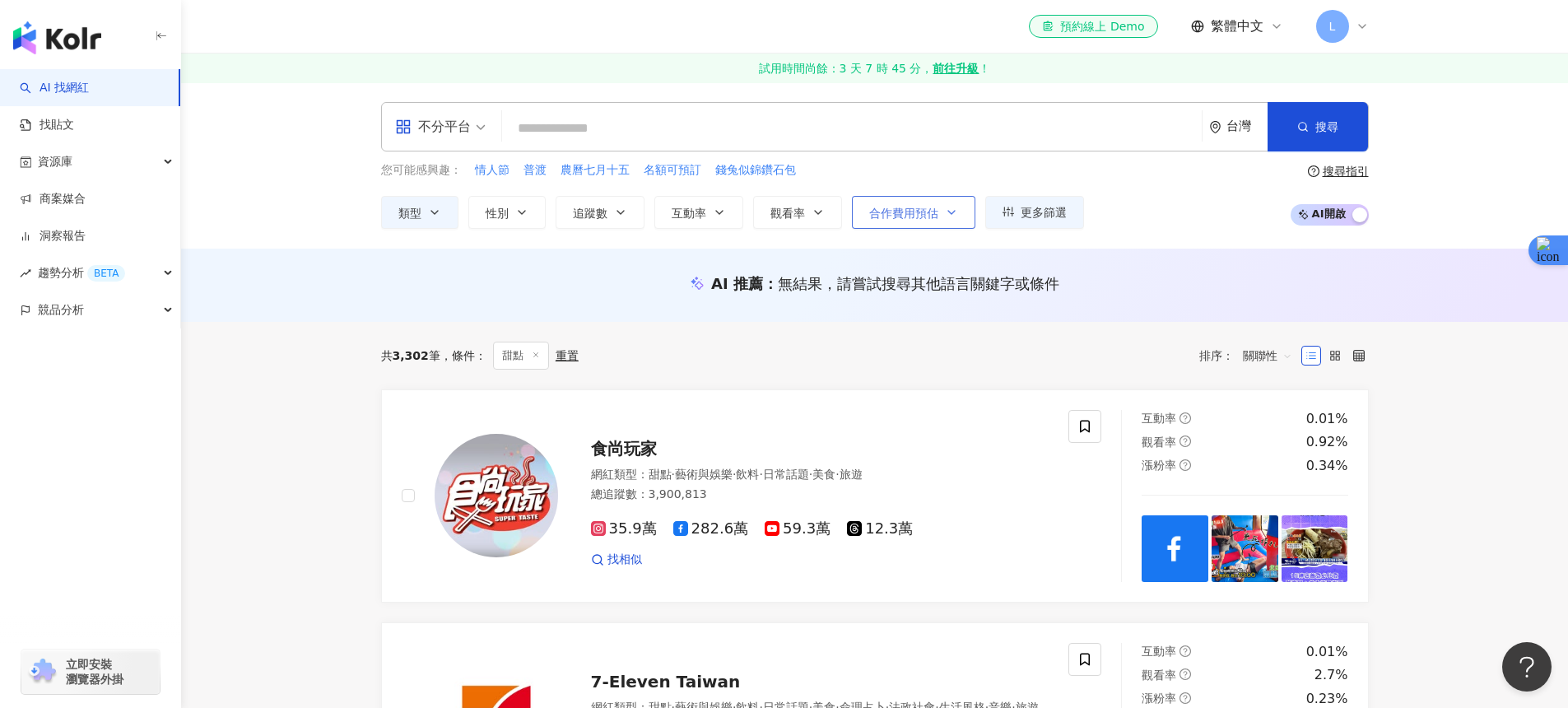
click at [929, 207] on span "合作費用預估" at bounding box center [903, 213] width 69 height 13
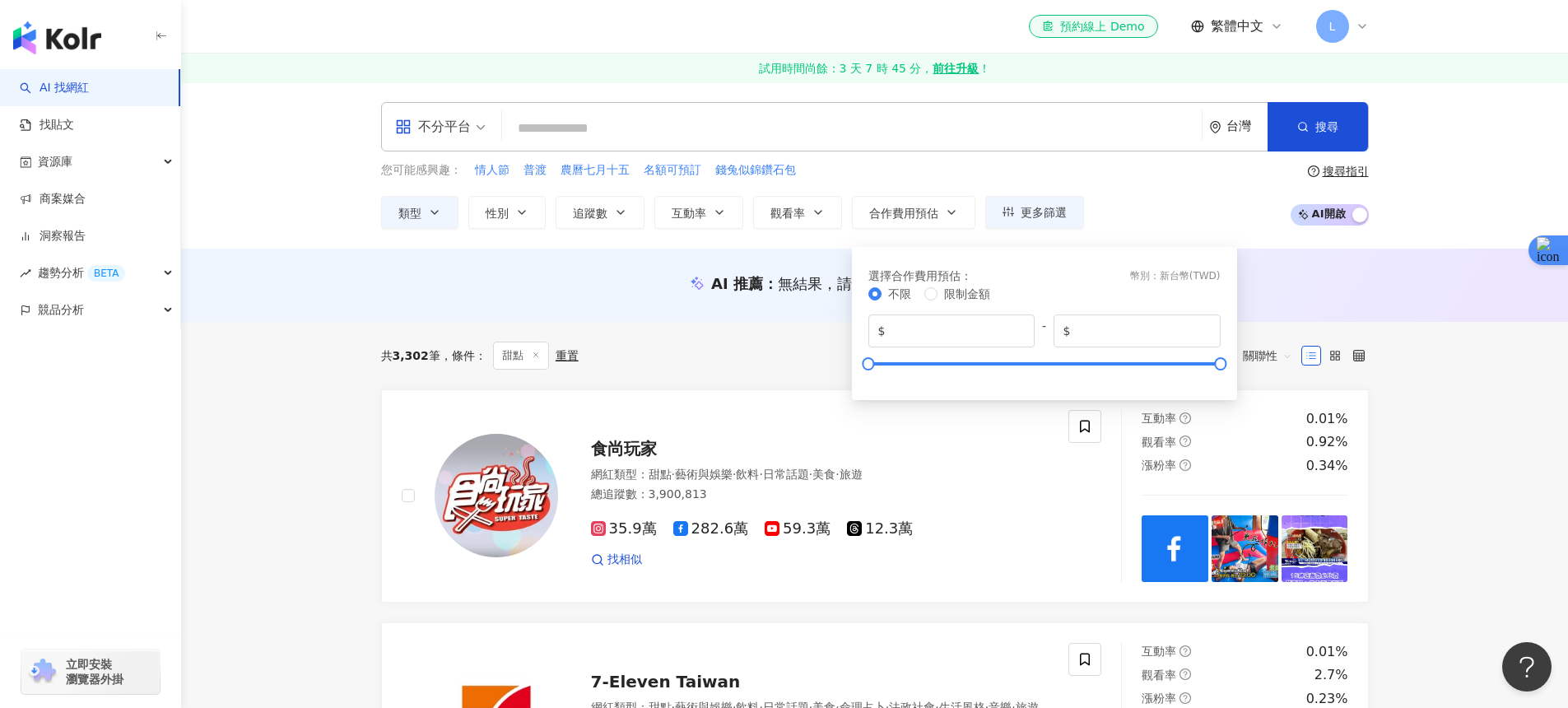
drag, startPoint x: 929, startPoint y: 206, endPoint x: 1316, endPoint y: 169, distance: 388.8
click at [930, 207] on span "合作費用預估" at bounding box center [903, 213] width 69 height 13
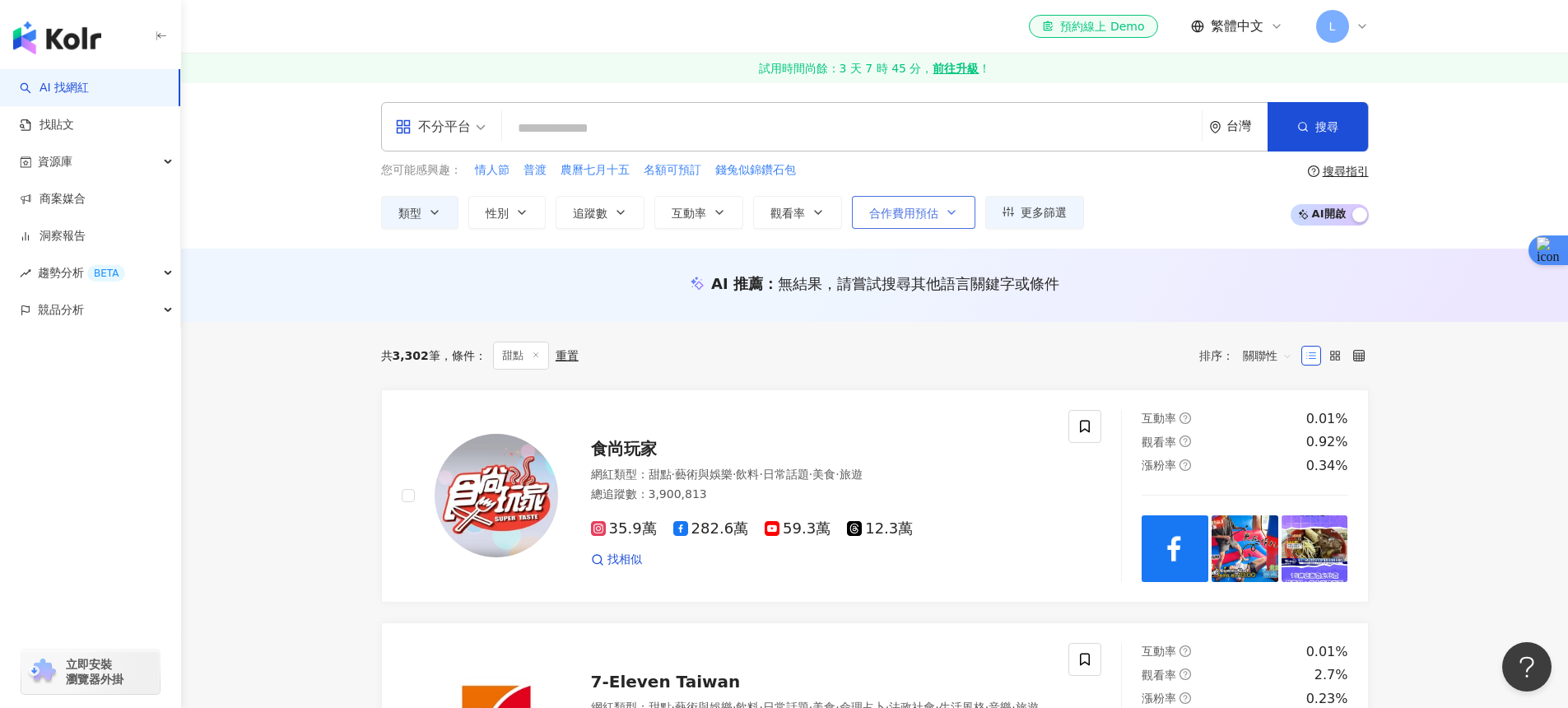
click at [890, 222] on button "合作費用預估" at bounding box center [913, 212] width 123 height 33
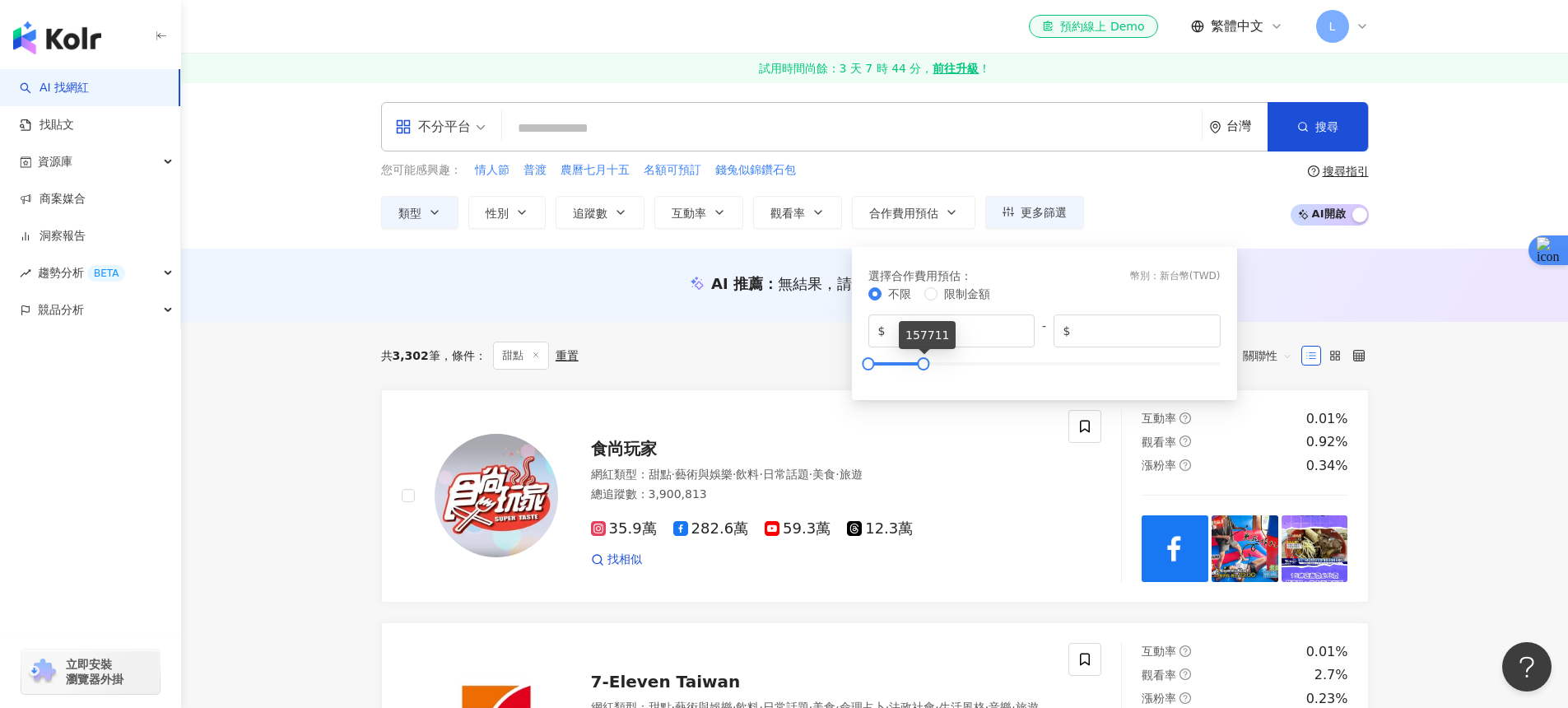
type input "******"
drag, startPoint x: 1205, startPoint y: 362, endPoint x: 921, endPoint y: 376, distance: 284.3
click at [921, 376] on div "不限 限制金額 $ * - $ ******" at bounding box center [1044, 332] width 352 height 96
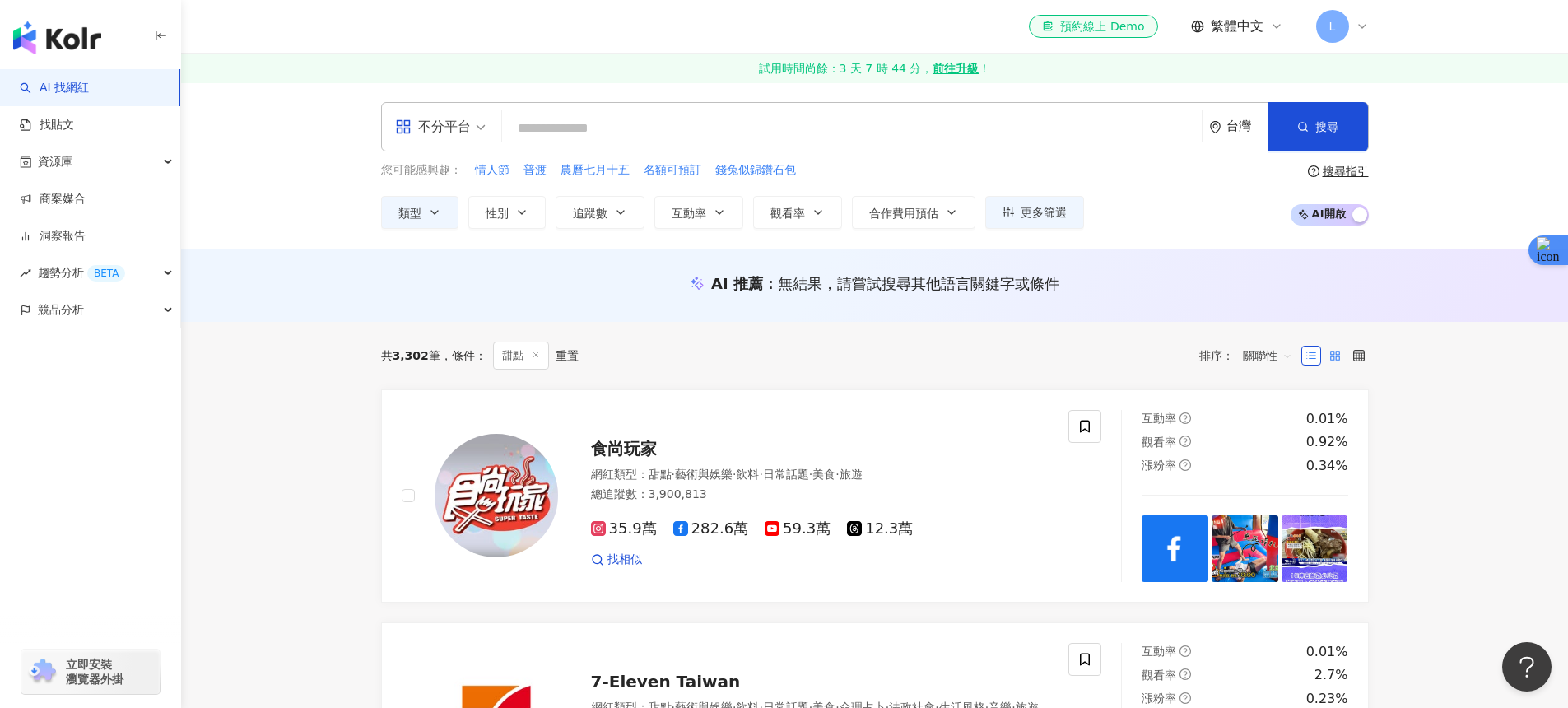
click at [1333, 347] on label at bounding box center [1335, 356] width 20 height 20
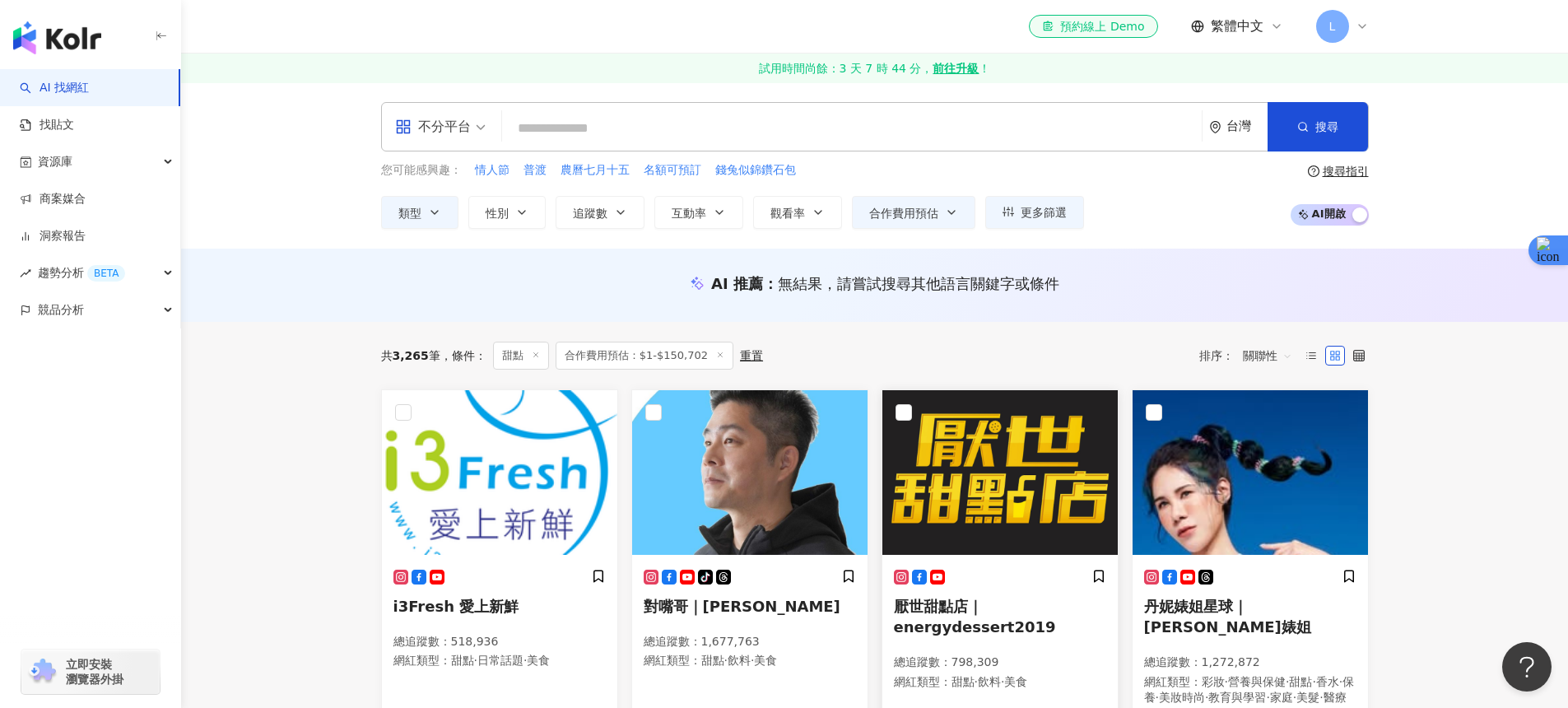
click at [1024, 496] on img at bounding box center [1000, 473] width 236 height 165
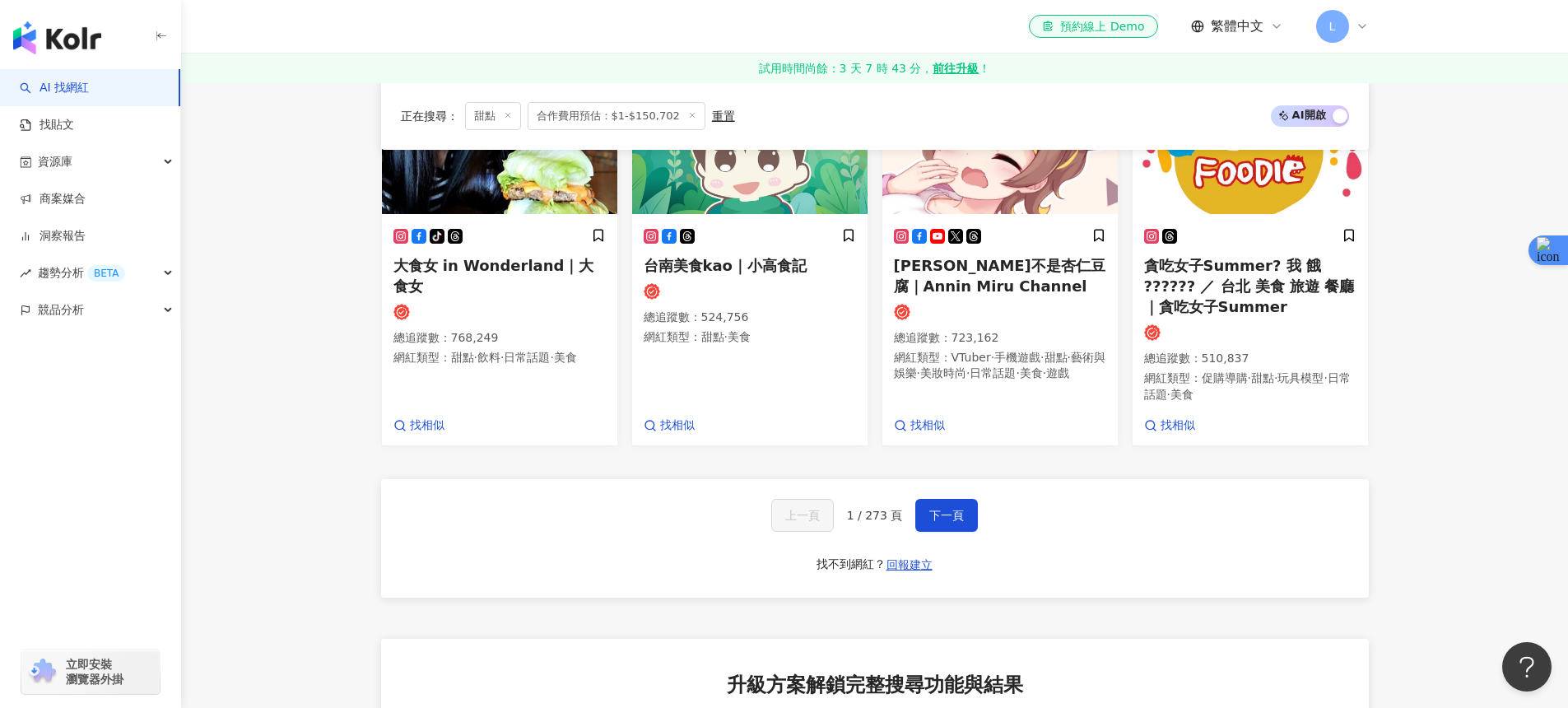
scroll to position [1302, 0]
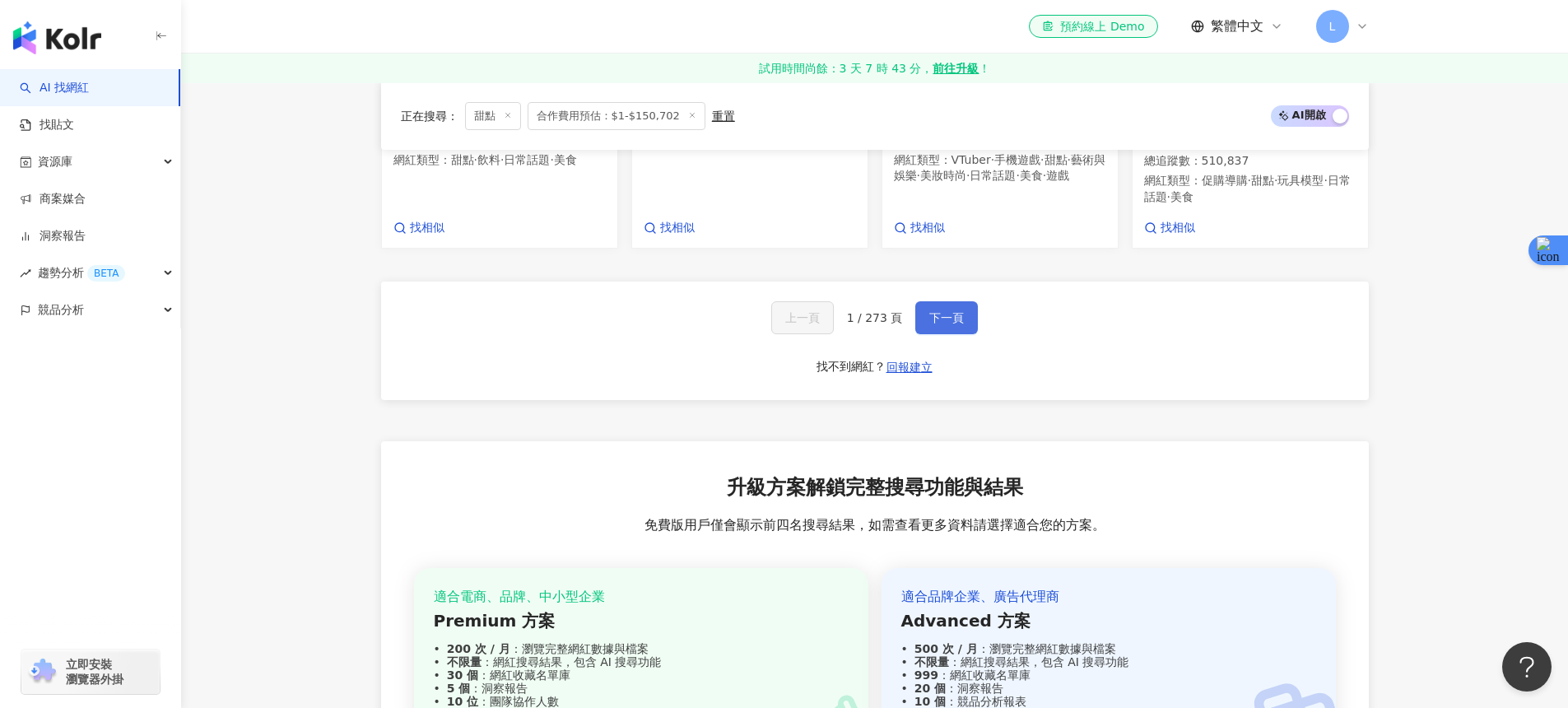
click at [933, 312] on span "下一頁" at bounding box center [947, 318] width 35 height 13
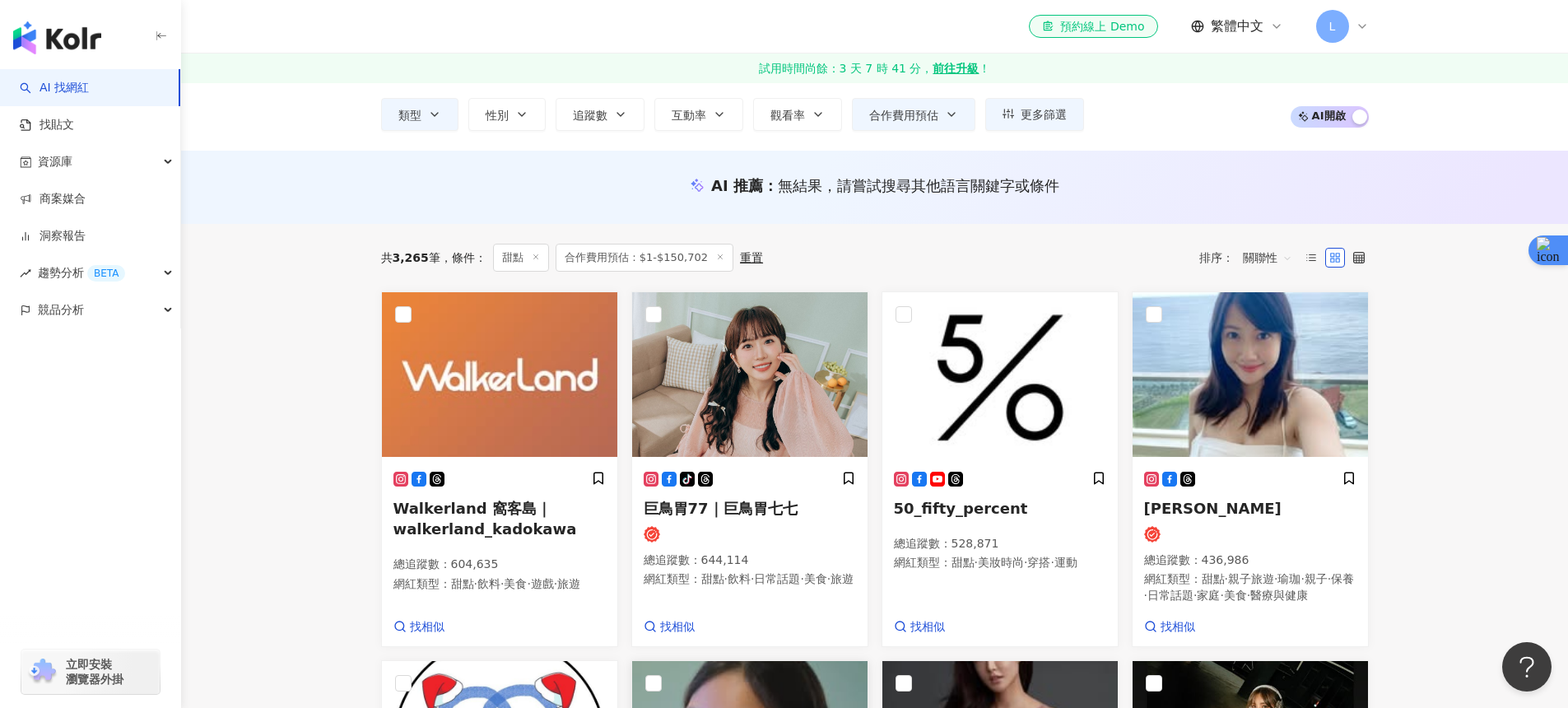
scroll to position [0, 0]
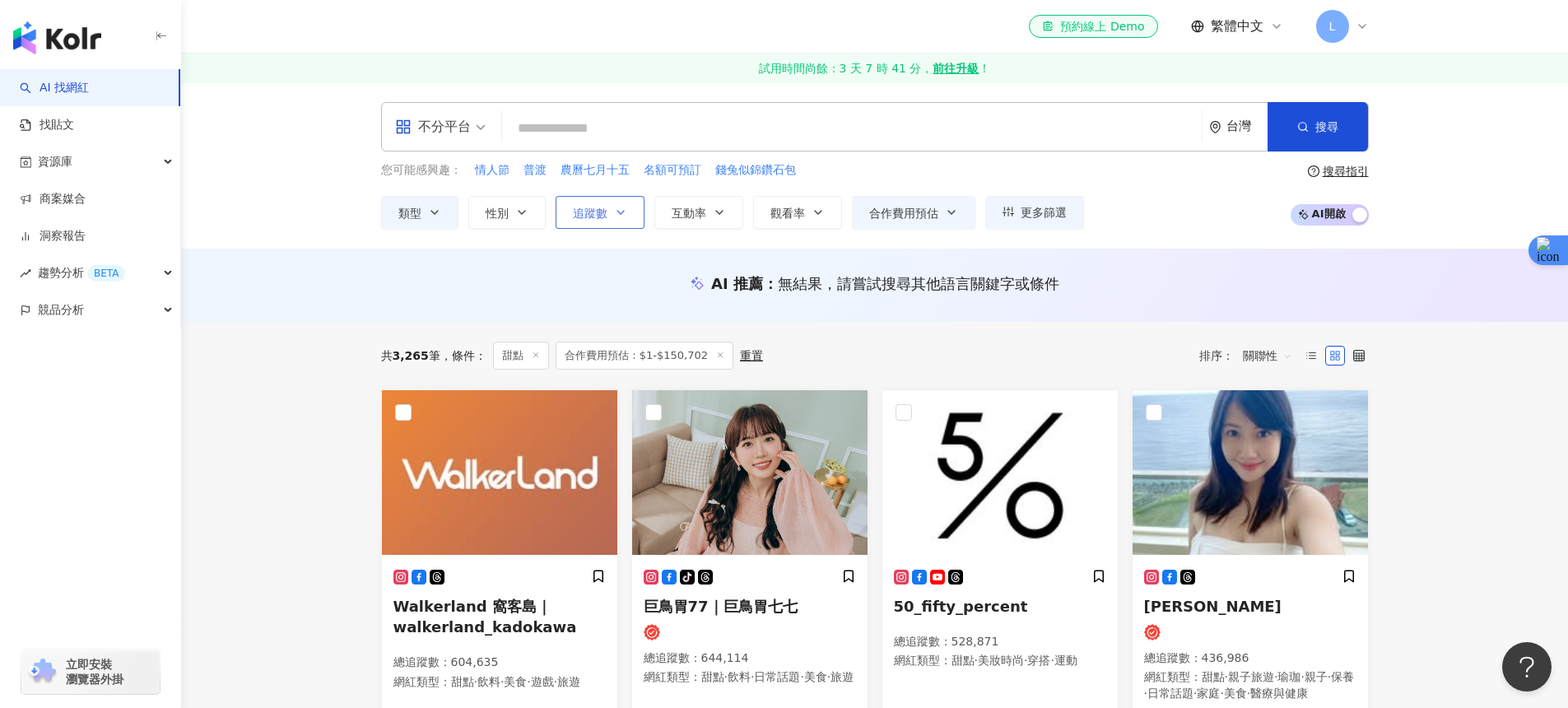
click at [562, 218] on button "追蹤數" at bounding box center [600, 212] width 89 height 33
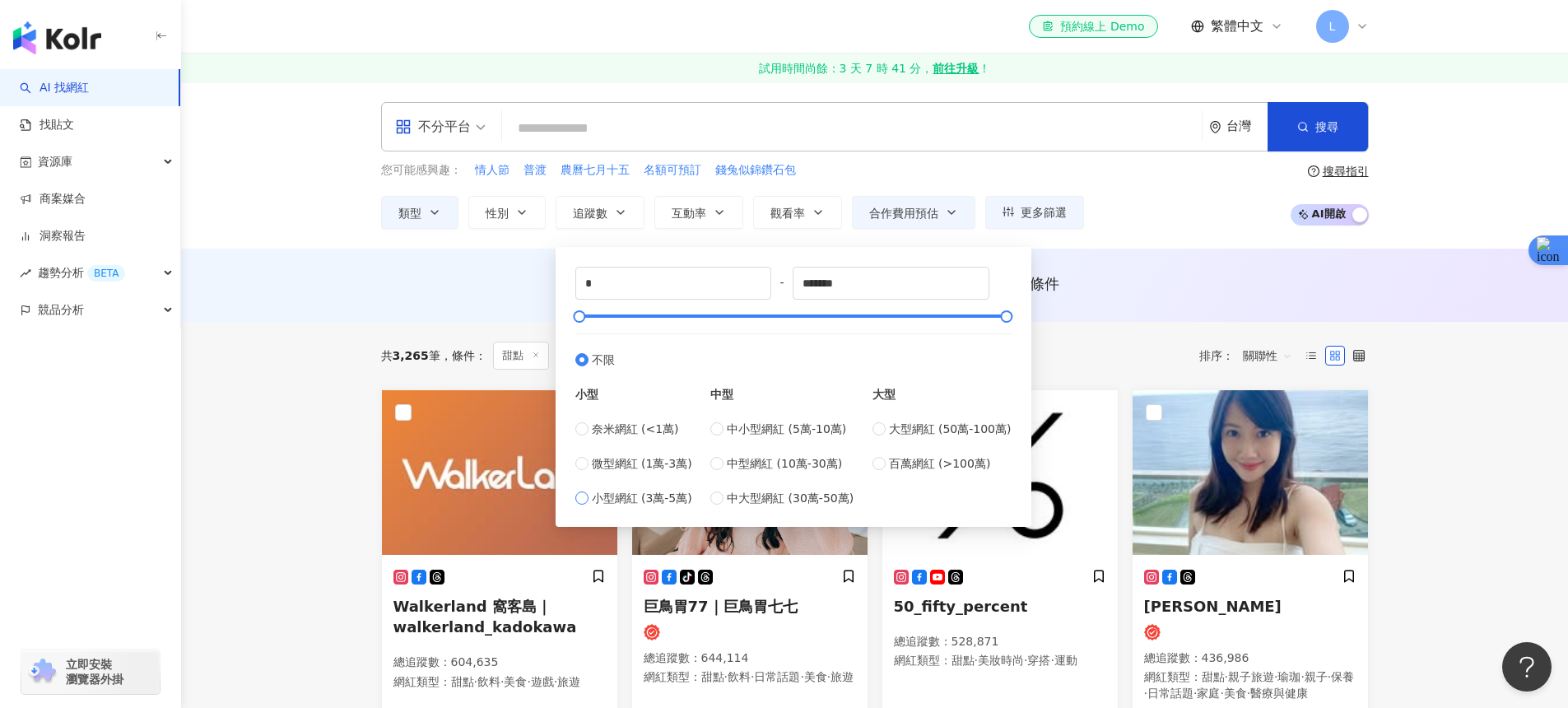
click at [671, 498] on span "小型網紅 (3萬-5萬)" at bounding box center [642, 498] width 101 height 18
type input "*****"
click at [1111, 346] on div "共 3,265 筆 條件 ： 甜點 合作費用預估：$1-$150,702 重置 排序： 關聯性" at bounding box center [875, 356] width 988 height 28
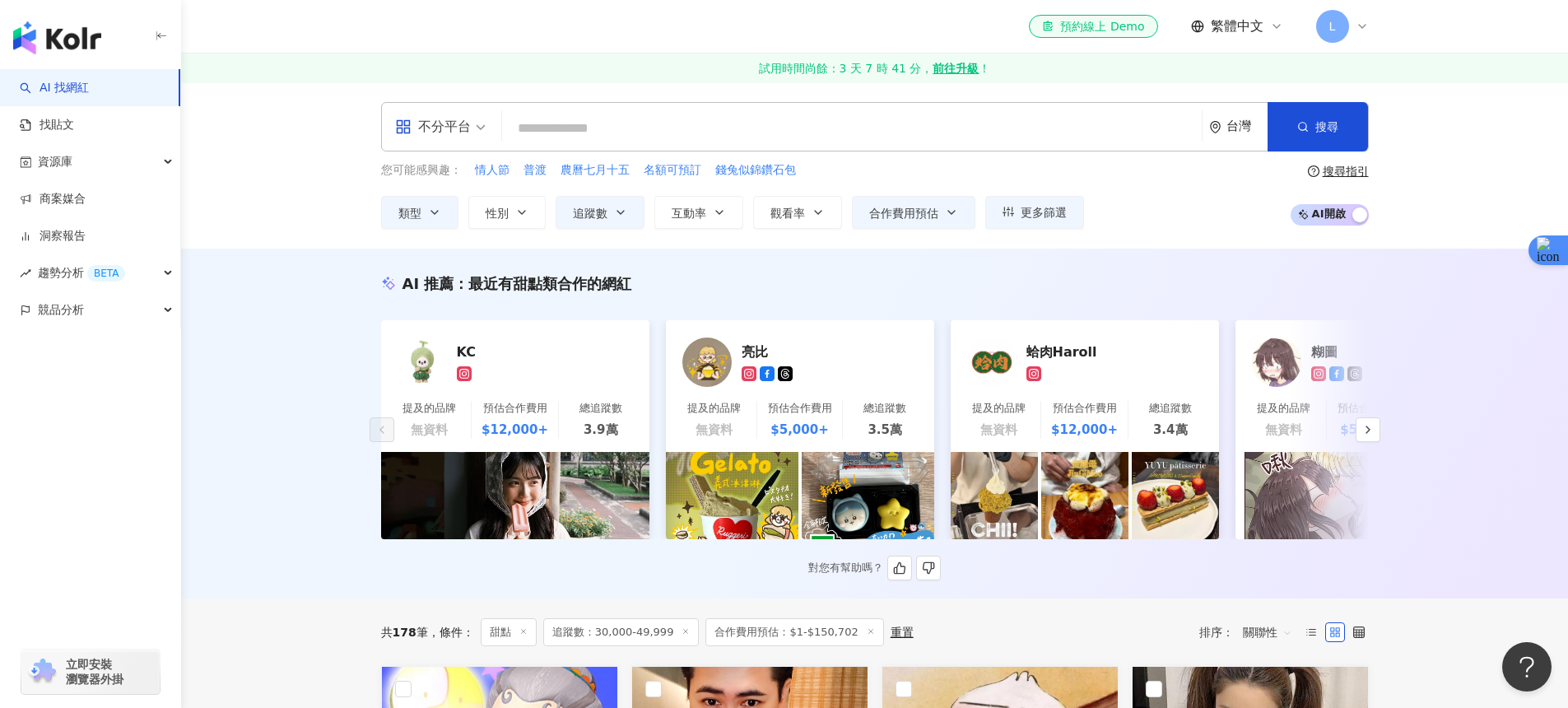
click at [495, 477] on img at bounding box center [515, 496] width 268 height 87
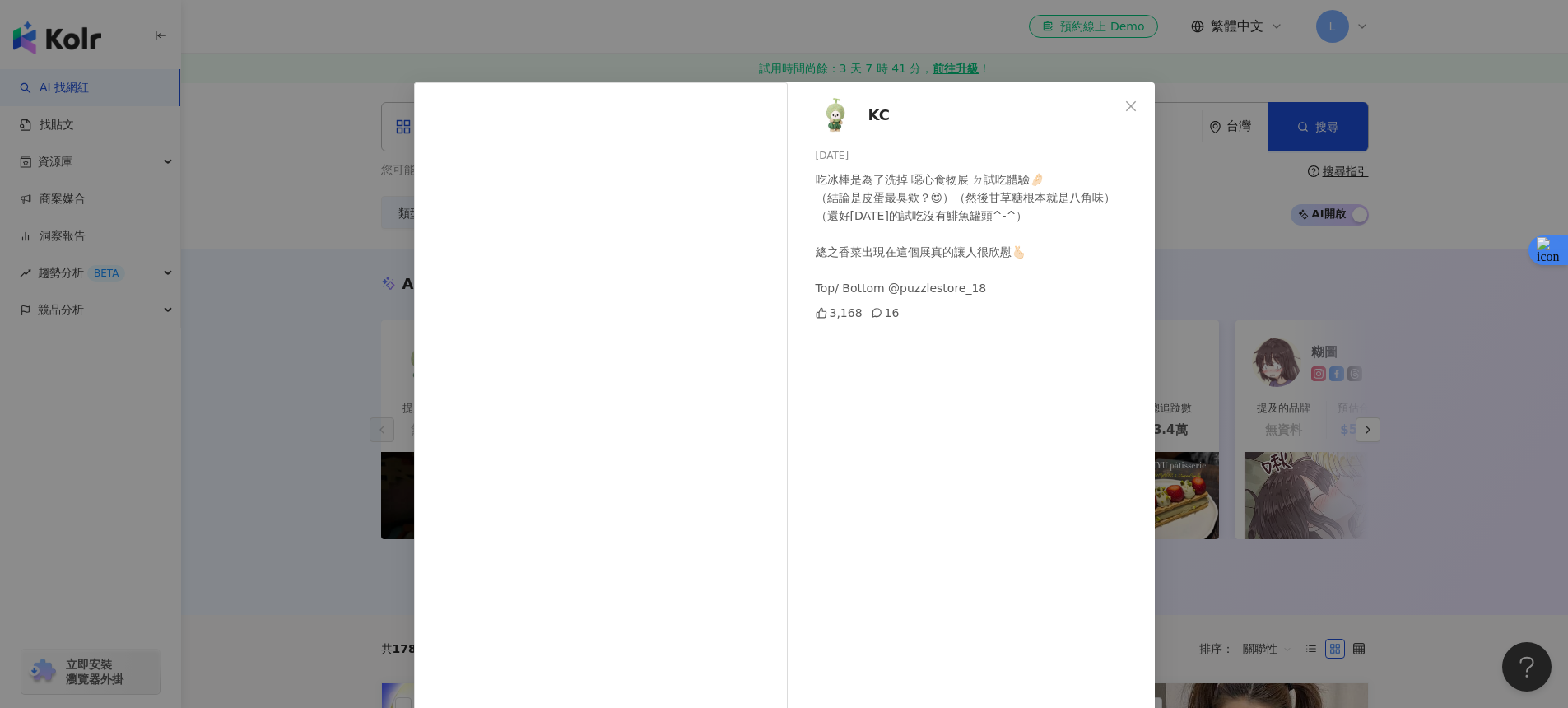
click at [869, 112] on span "KC" at bounding box center [879, 116] width 22 height 23
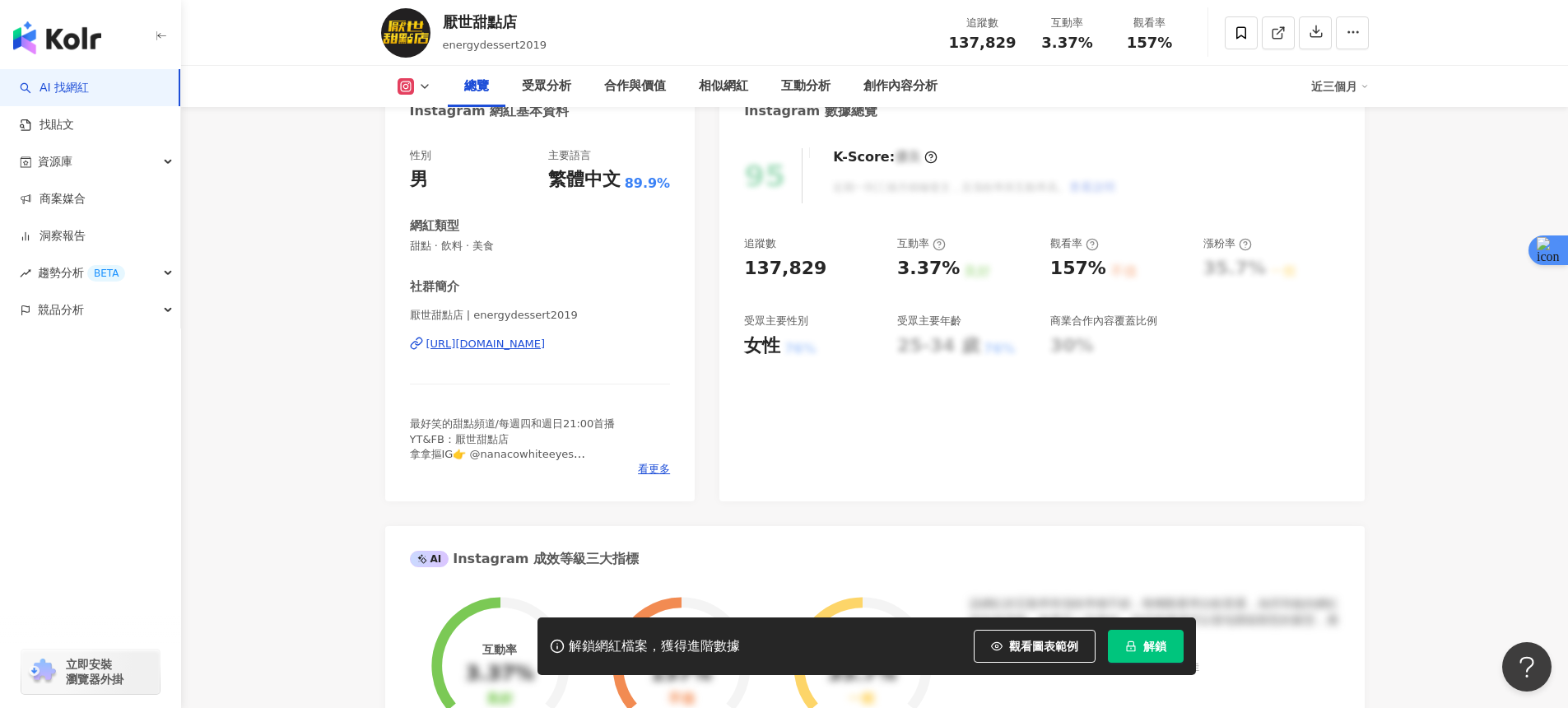
scroll to position [217, 0]
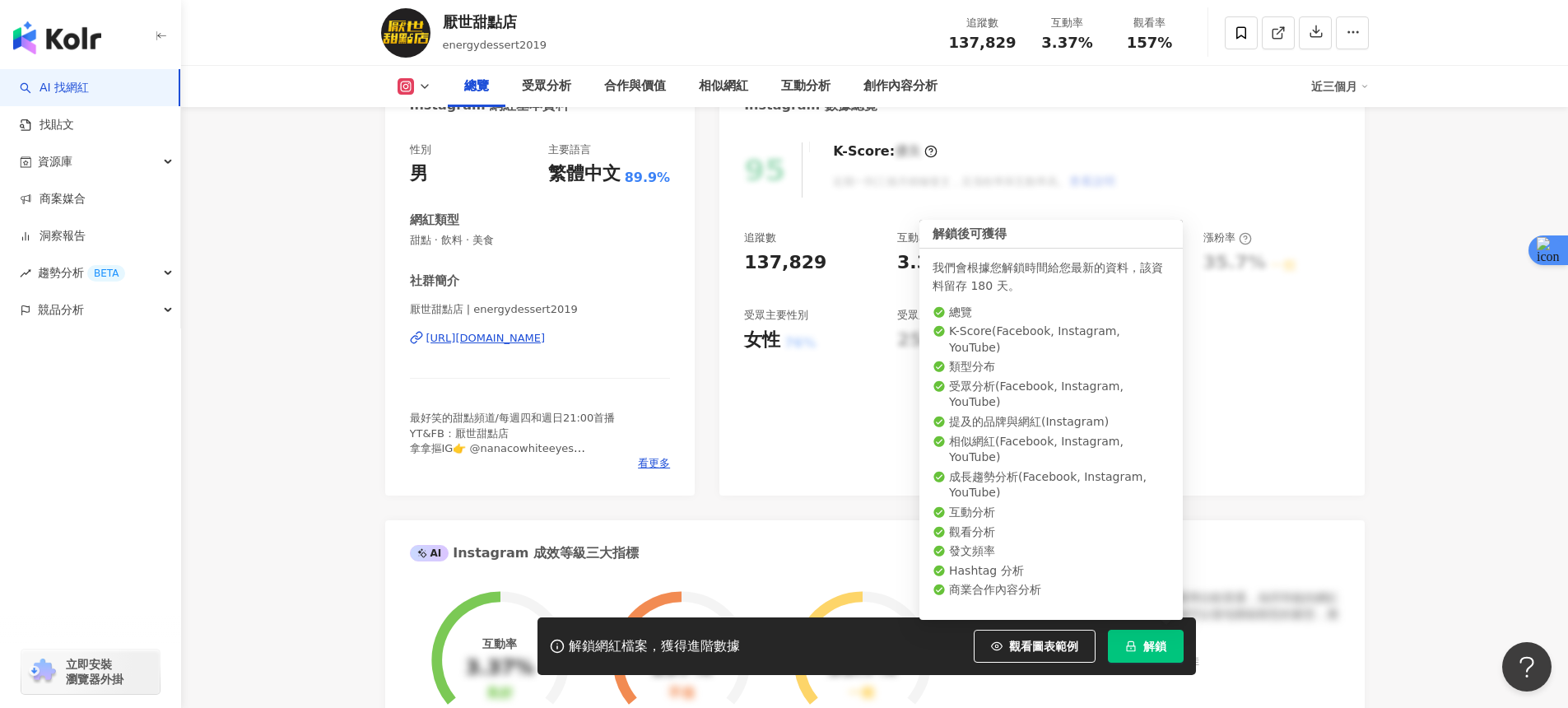
click at [1168, 646] on button "解鎖" at bounding box center [1145, 646] width 76 height 33
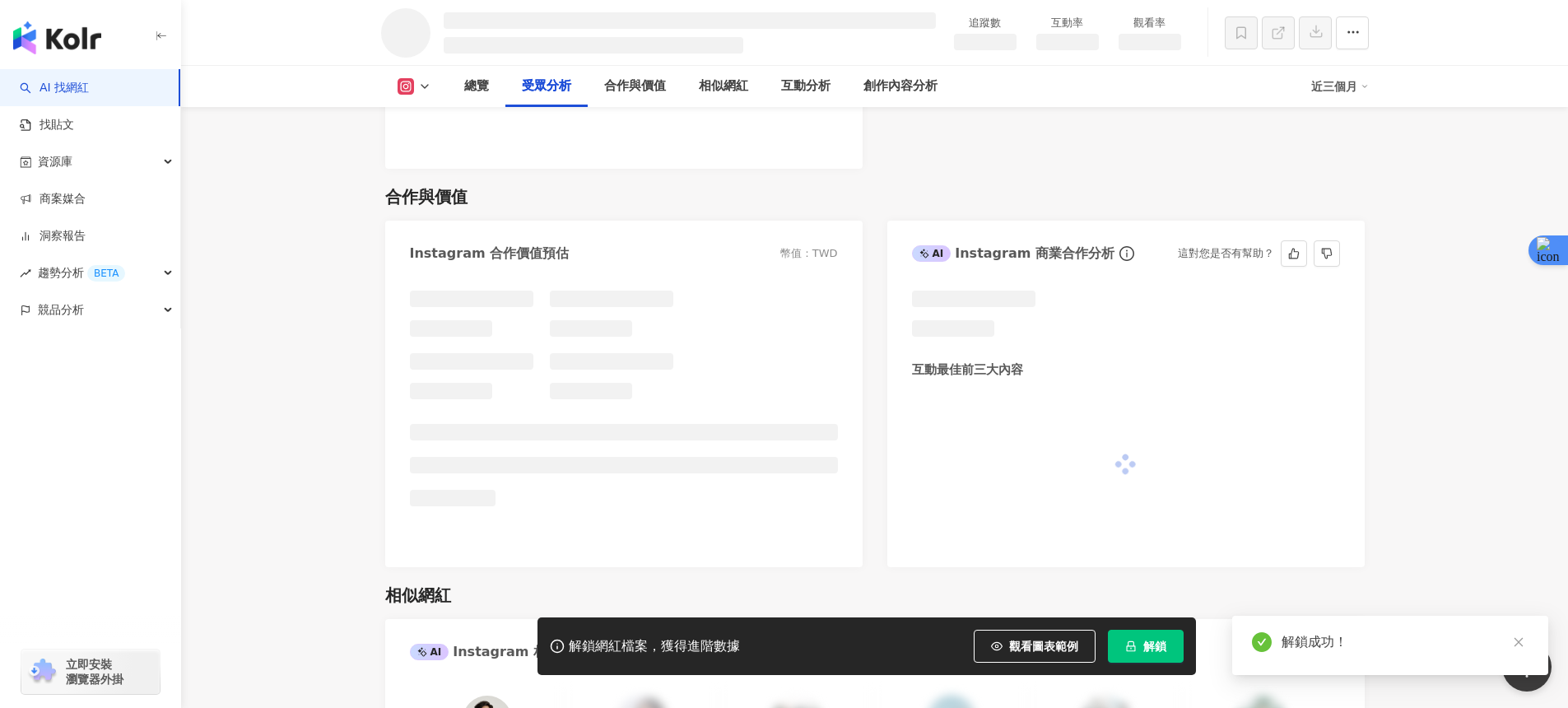
scroll to position [1809, 0]
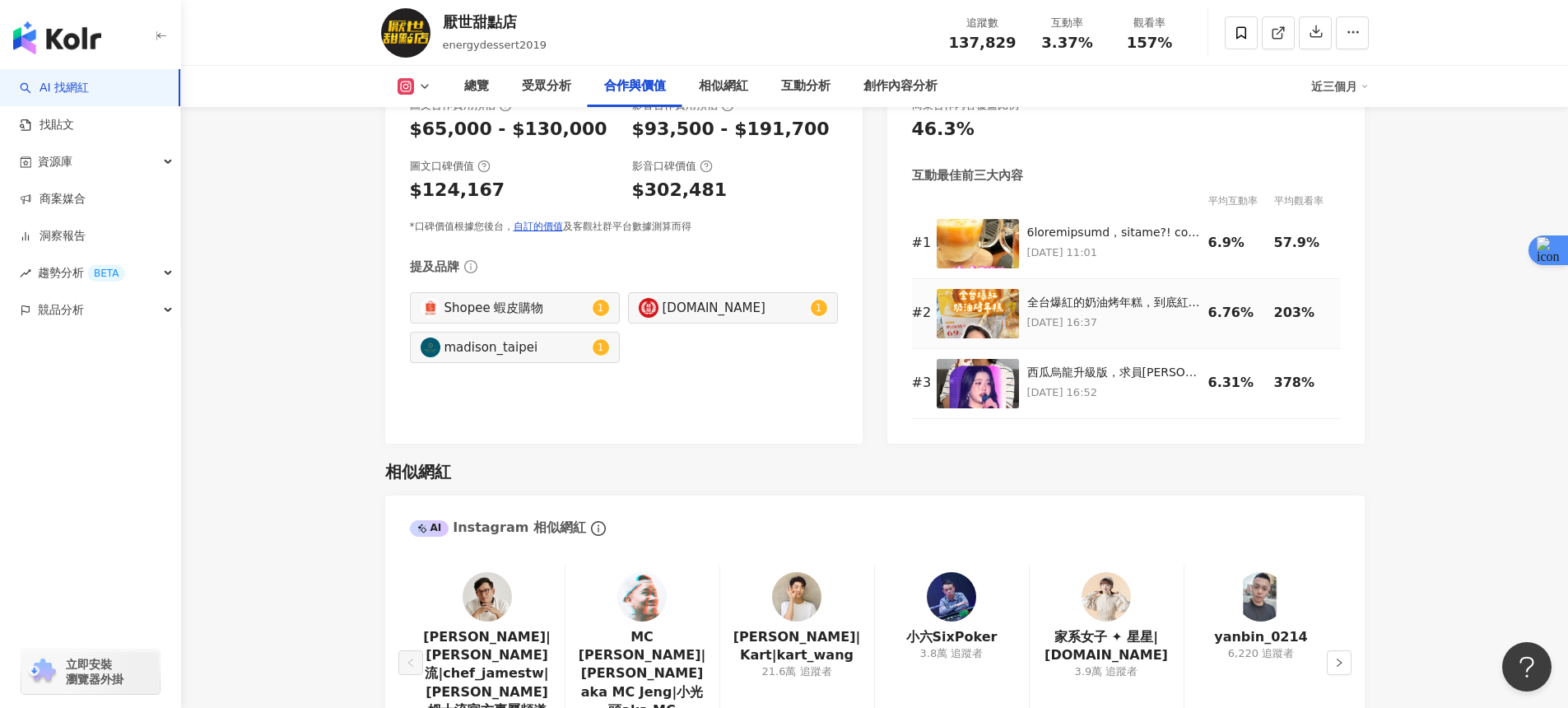
scroll to position [2370, 0]
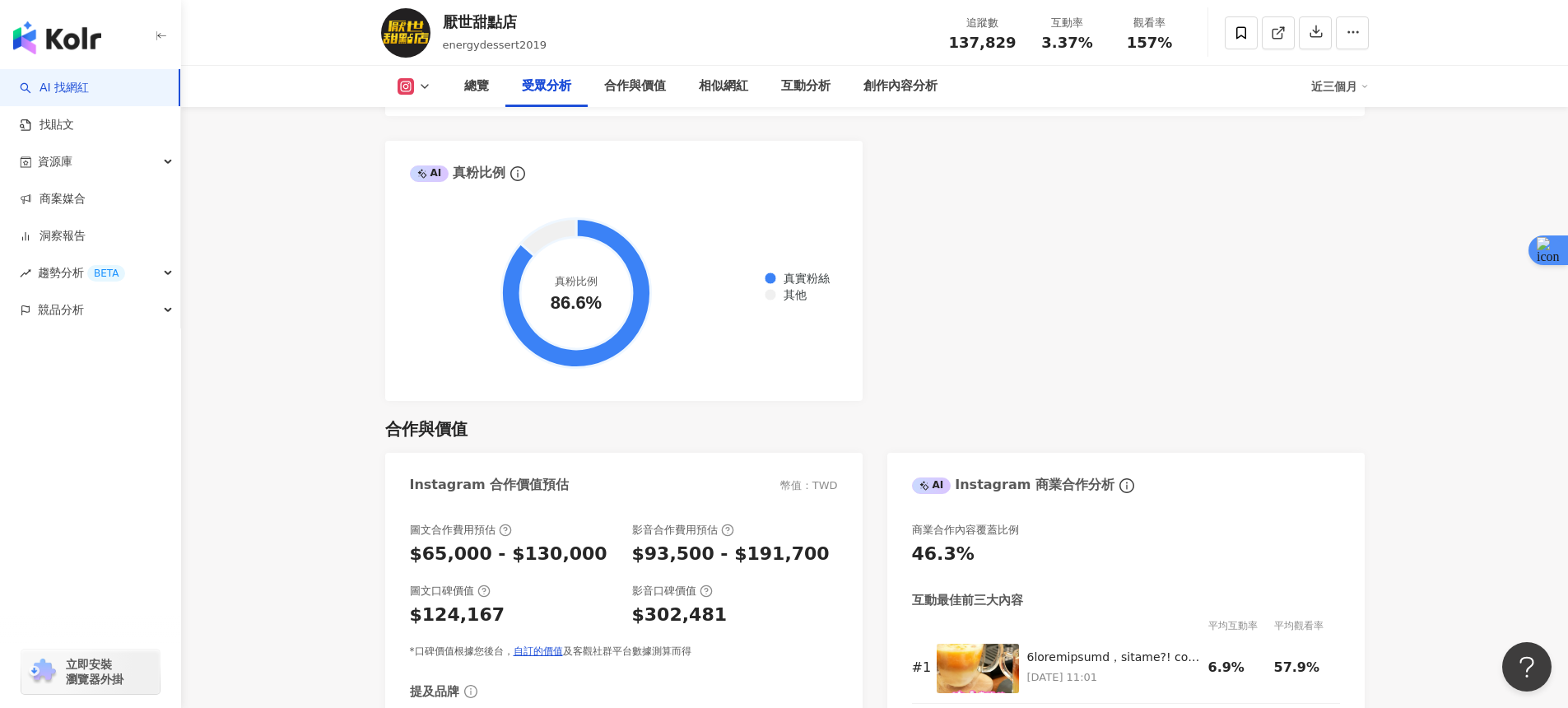
scroll to position [1474, 0]
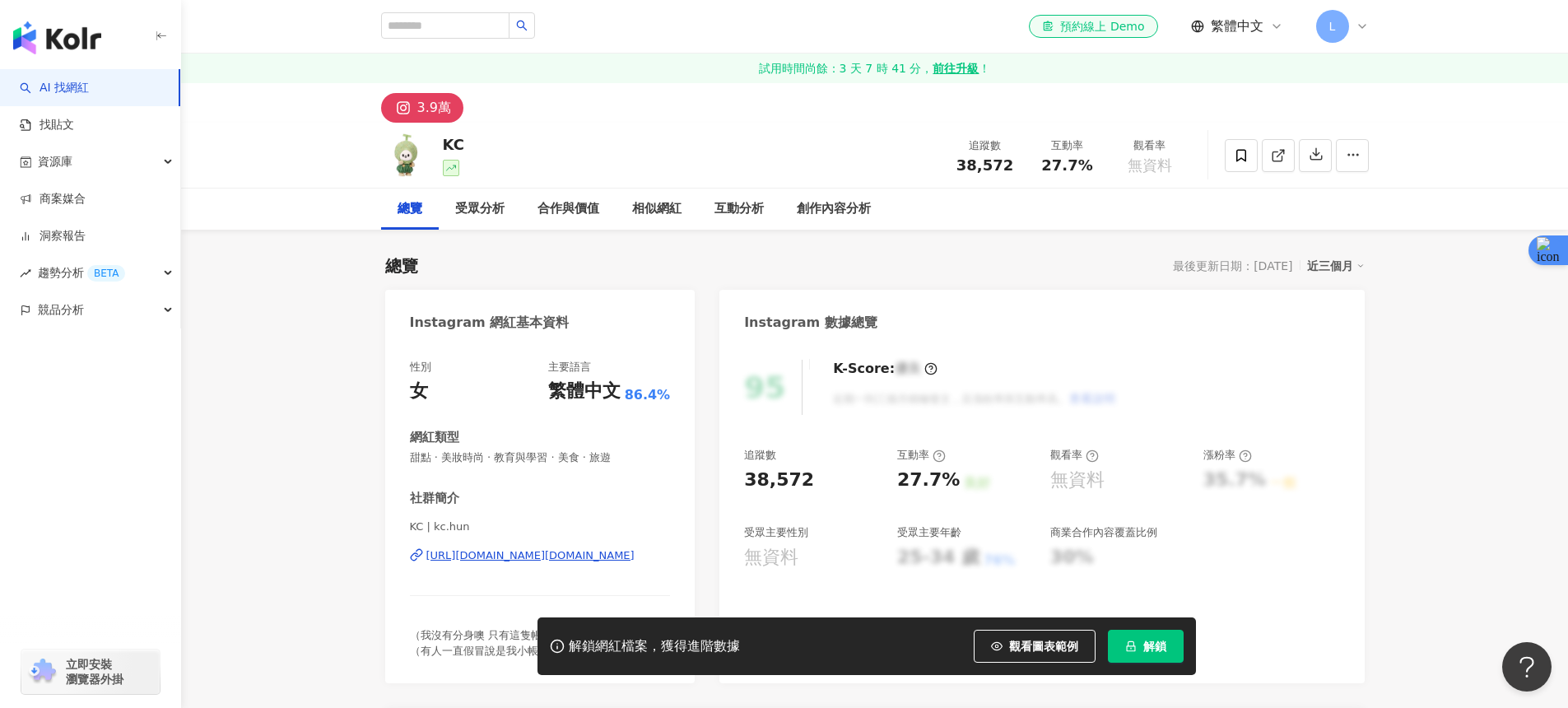
click at [416, 107] on button "3.9萬" at bounding box center [422, 108] width 82 height 30
click at [406, 107] on g at bounding box center [403, 108] width 20 height 20
click at [401, 107] on icon at bounding box center [402, 107] width 4 height 4
click at [510, 545] on div "KC | kc.hun https://www.instagram.com/kc.hun/" at bounding box center [540, 568] width 261 height 97
click at [511, 552] on div "https://www.instagram.com/kc.hun/" at bounding box center [530, 556] width 208 height 15
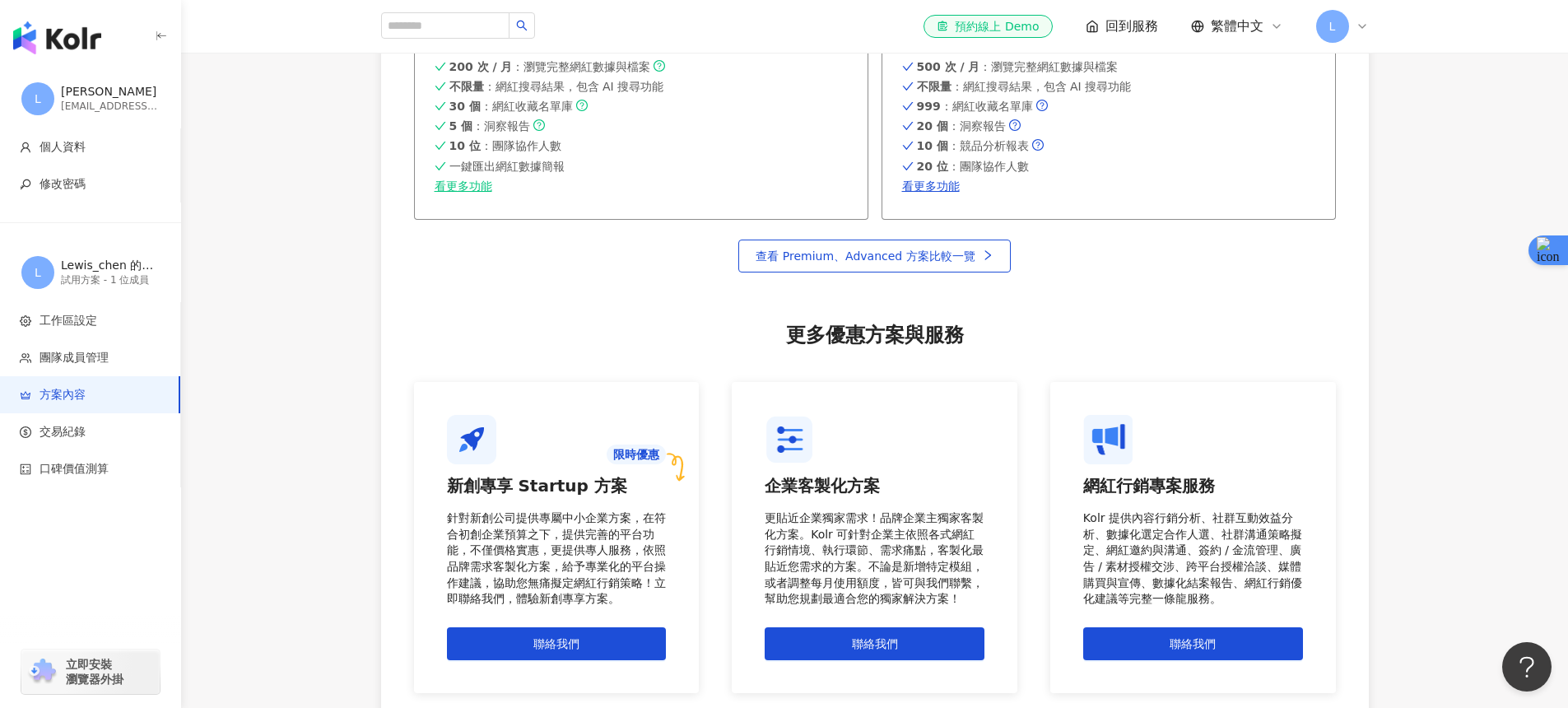
scroll to position [933, 0]
